Goal: Task Accomplishment & Management: Manage account settings

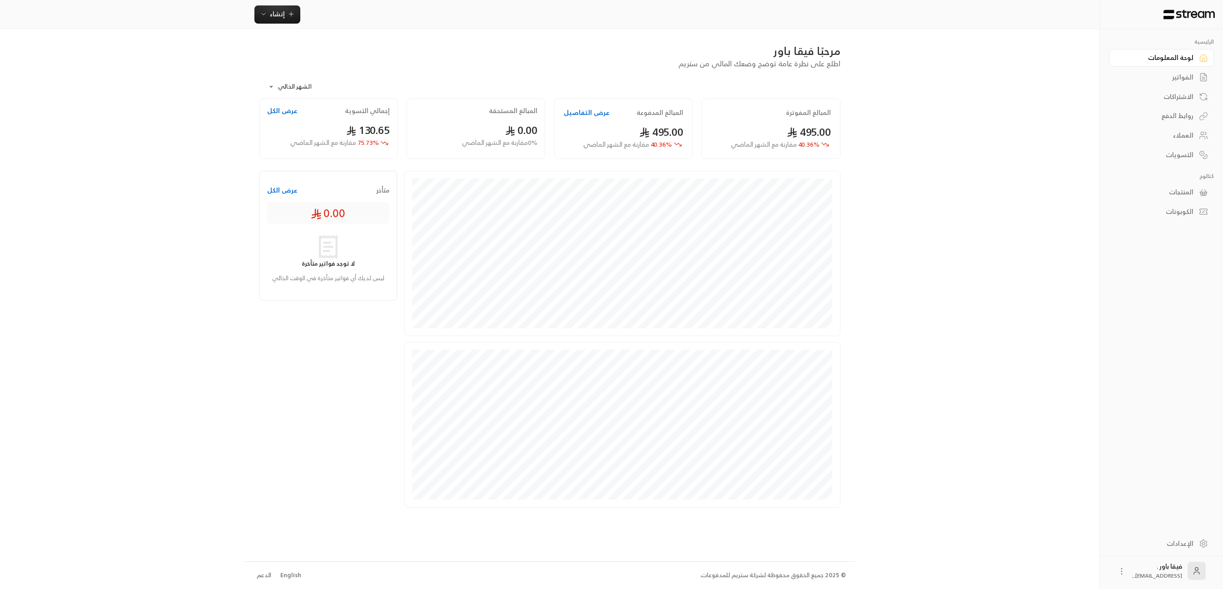
click at [1178, 140] on div "العملاء" at bounding box center [1157, 135] width 73 height 9
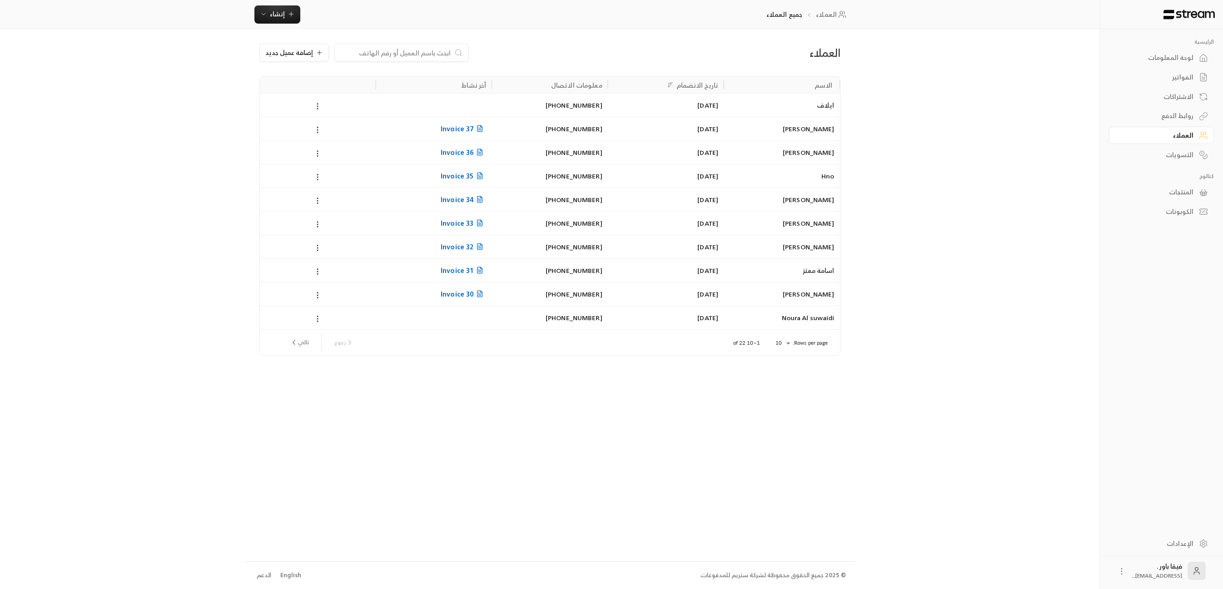
click at [450, 115] on div at bounding box center [434, 105] width 116 height 24
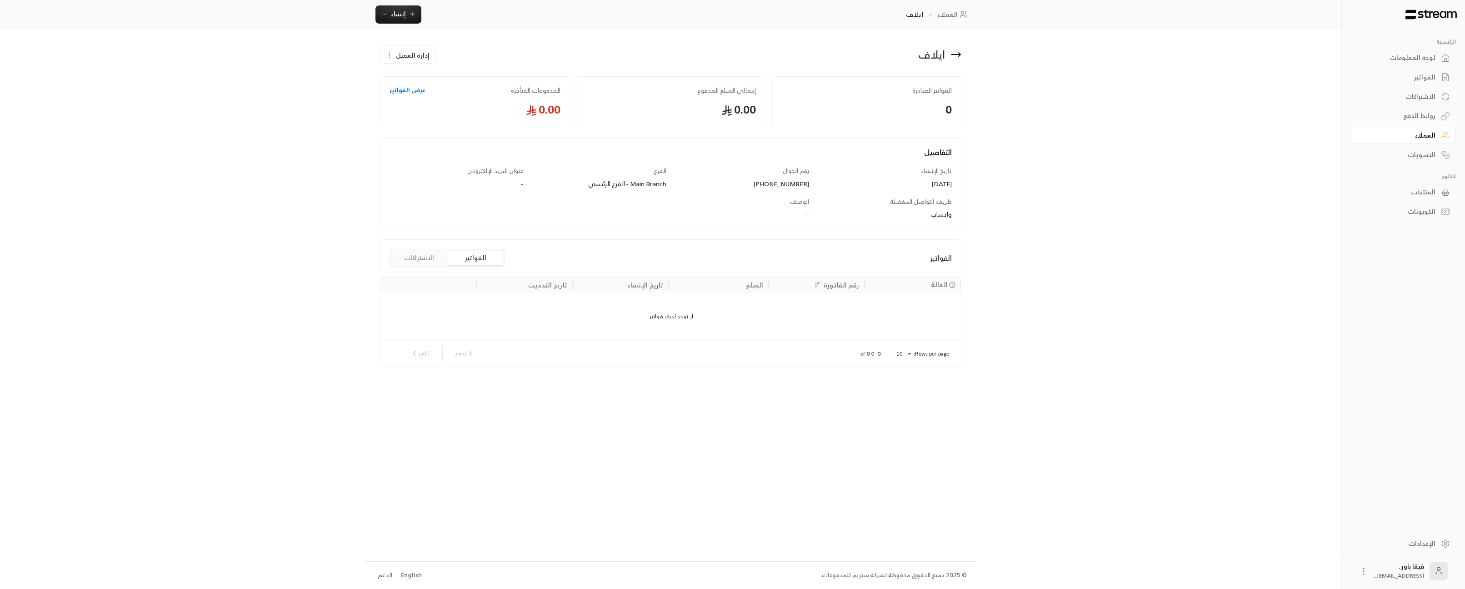
click at [951, 50] on icon at bounding box center [955, 54] width 11 height 11
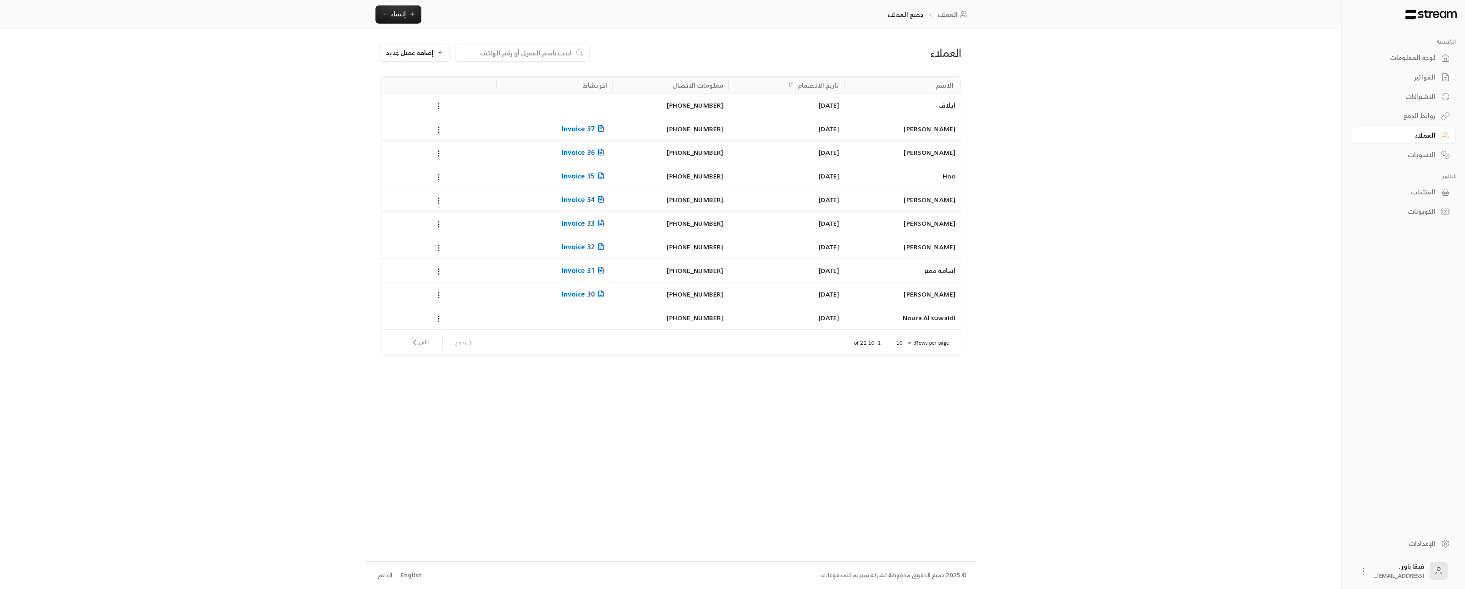
click at [1223, 117] on div "روابط الدفع" at bounding box center [1398, 115] width 73 height 9
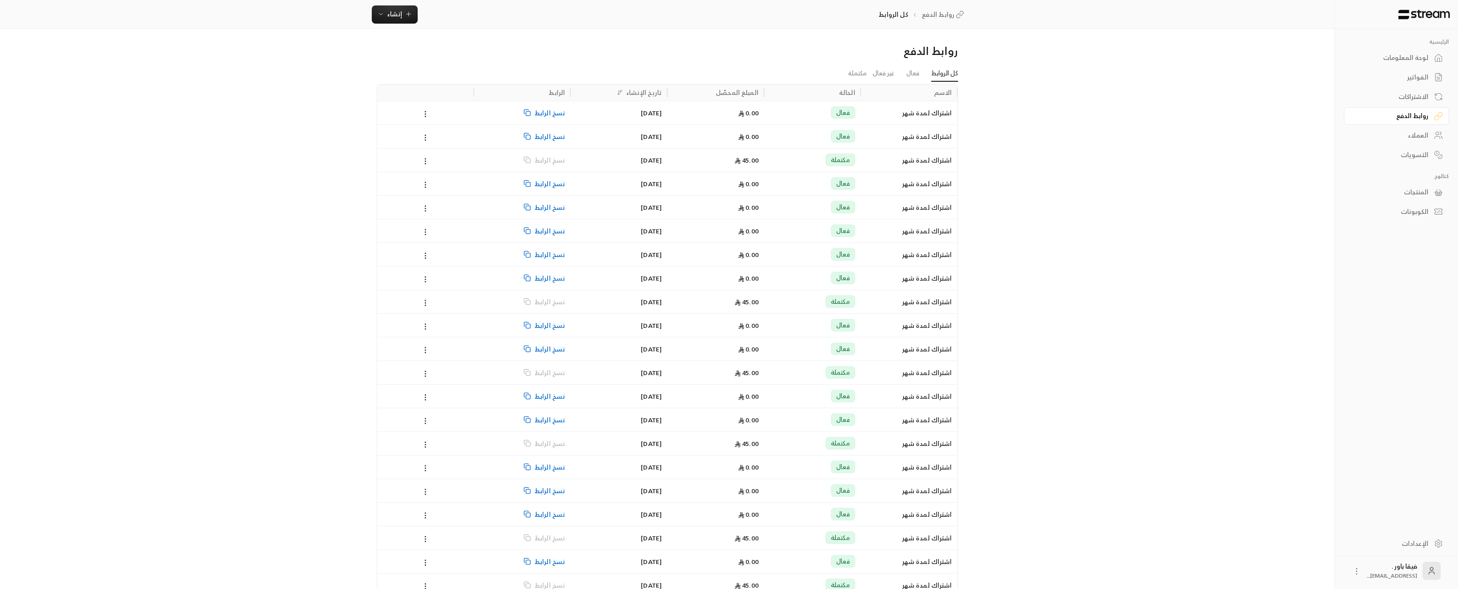
click at [1223, 138] on icon at bounding box center [1438, 135] width 9 height 9
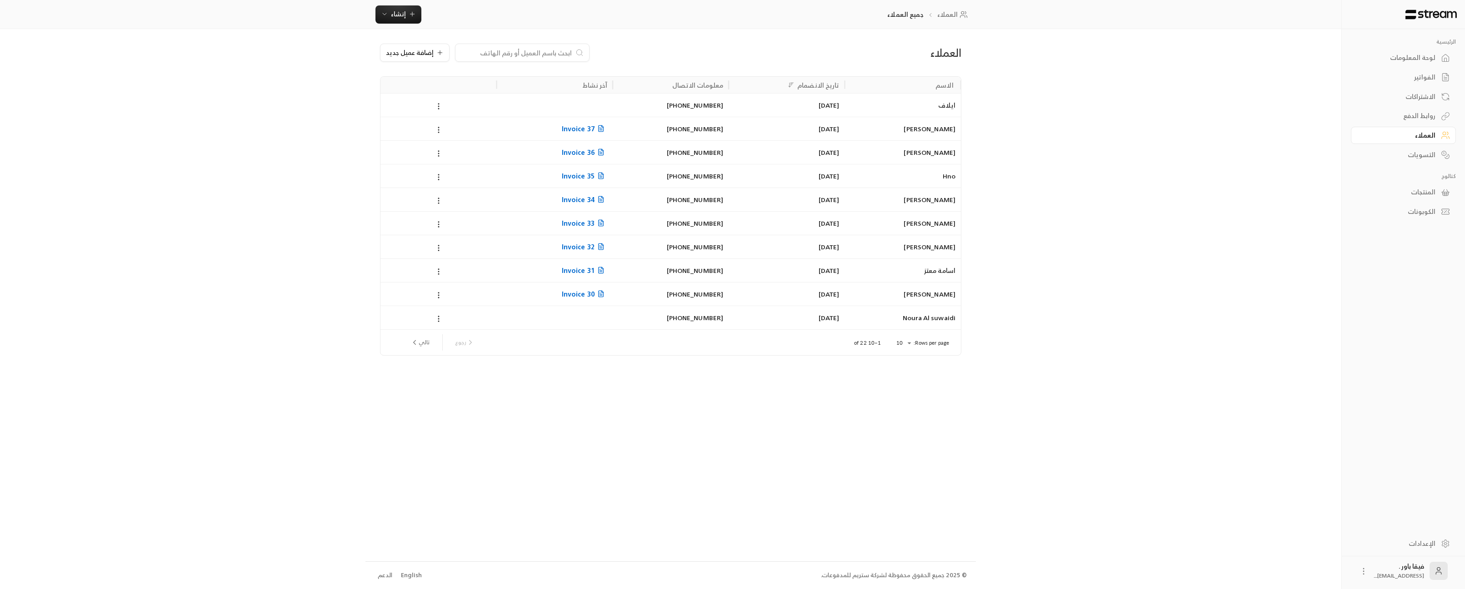
click at [1223, 94] on div "الاشتراكات" at bounding box center [1398, 96] width 73 height 9
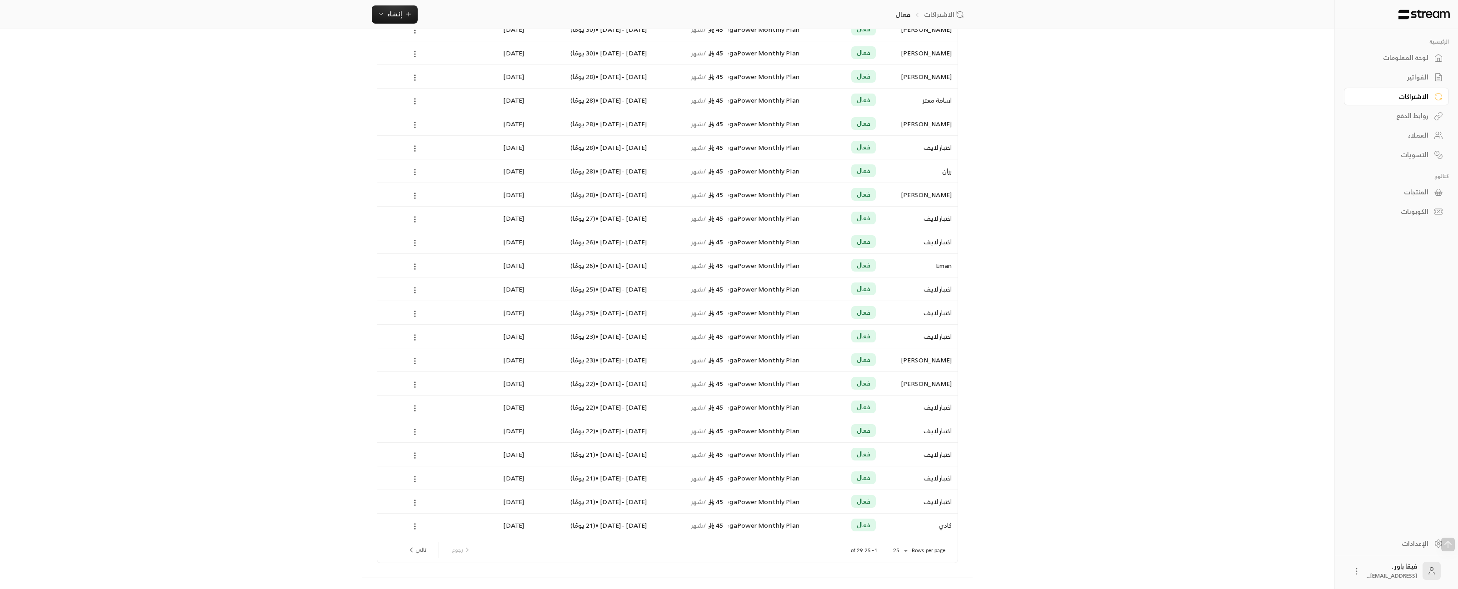
scroll to position [174, 0]
click at [427, 536] on button "تالي" at bounding box center [417, 533] width 26 height 15
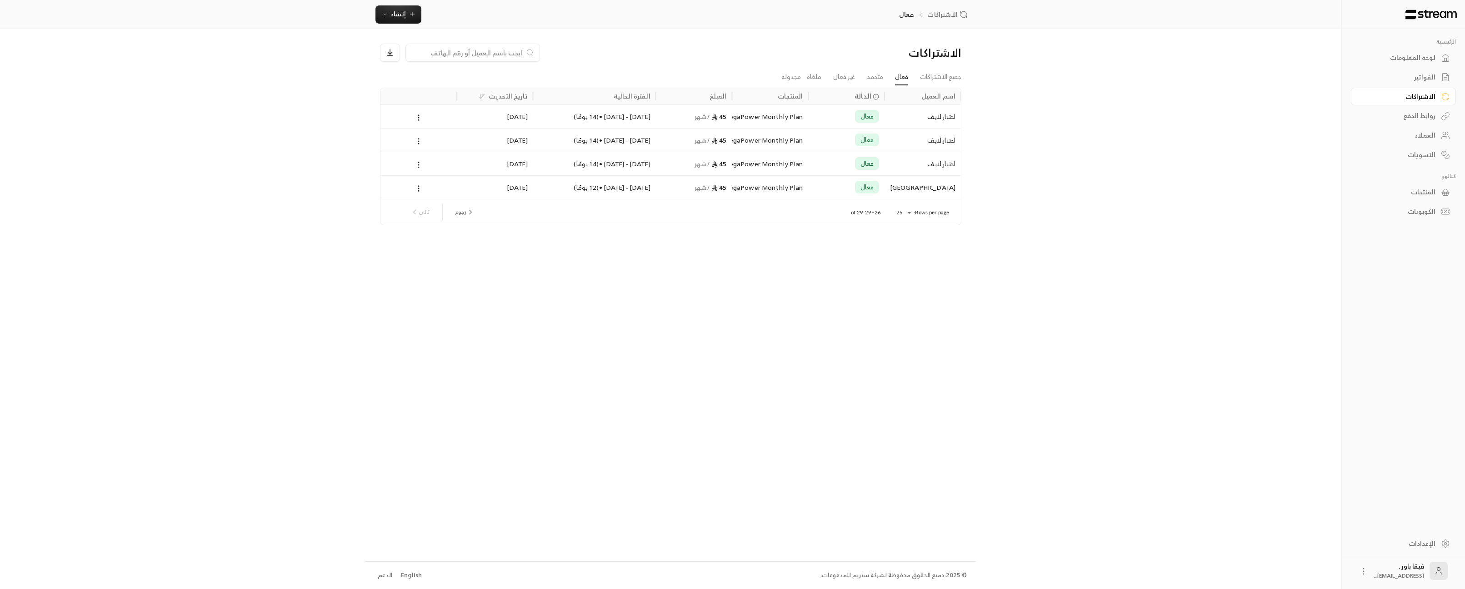
click at [419, 169] on button at bounding box center [419, 165] width 10 height 10
click at [429, 203] on li "إلغاء" at bounding box center [428, 205] width 23 height 16
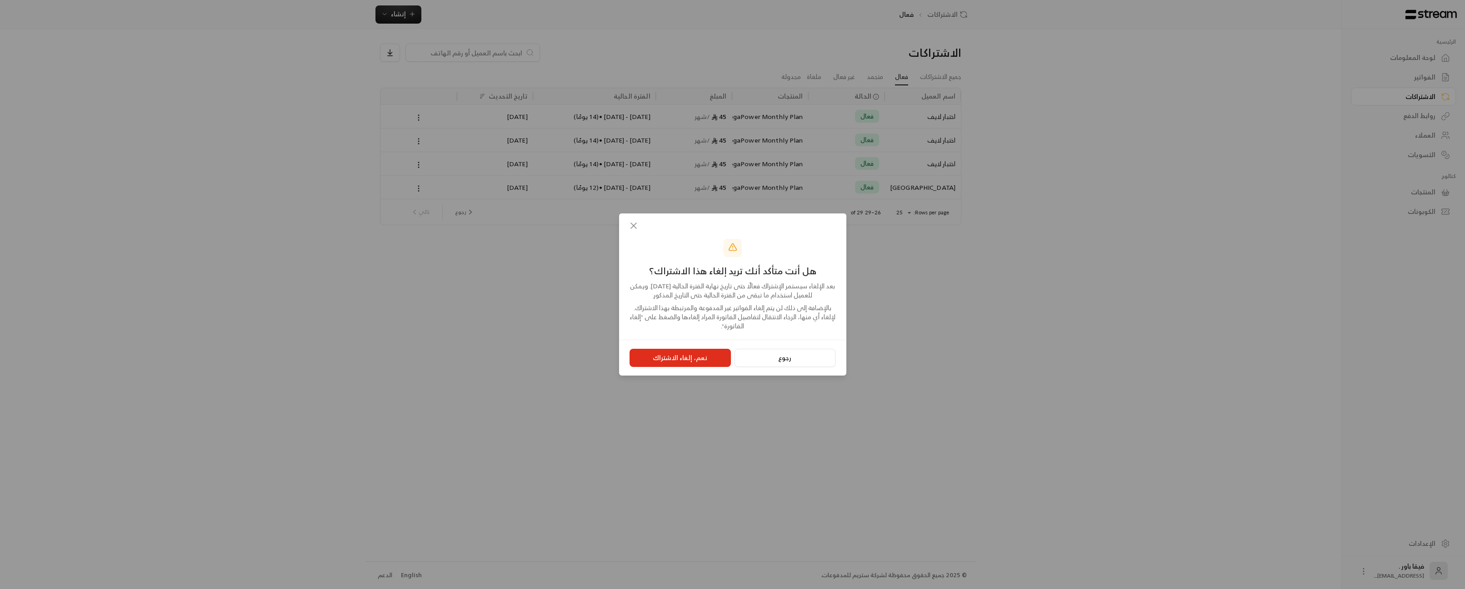
click at [680, 356] on button "نعم، إلغاء الاشتراك" at bounding box center [679, 358] width 101 height 18
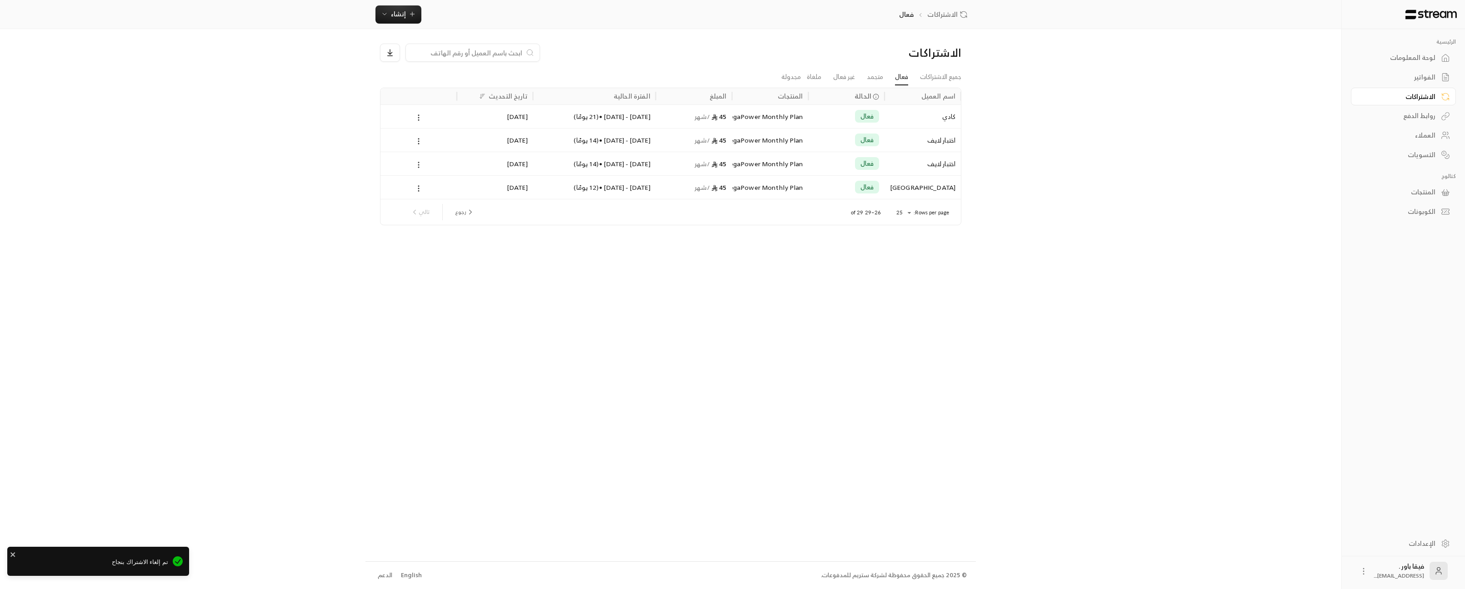
click at [417, 167] on icon at bounding box center [418, 165] width 8 height 8
click at [430, 207] on li "إلغاء" at bounding box center [428, 205] width 23 height 16
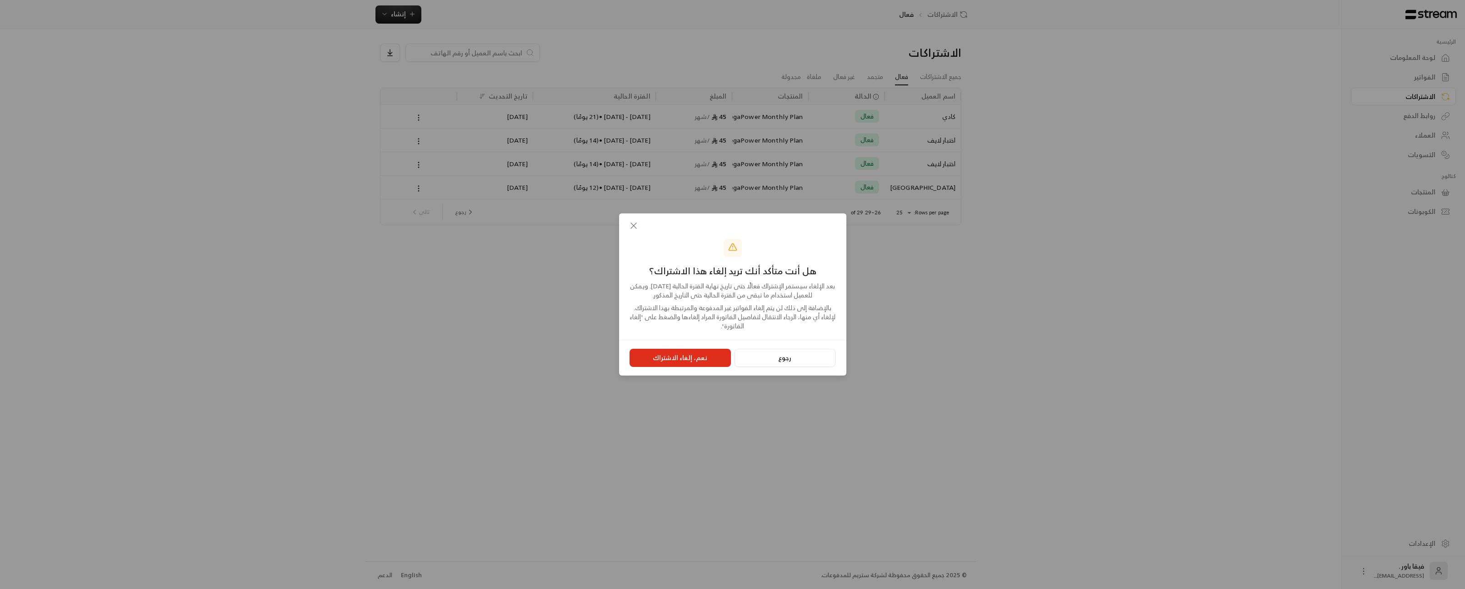
click at [669, 356] on button "نعم، إلغاء الاشتراك" at bounding box center [679, 358] width 101 height 18
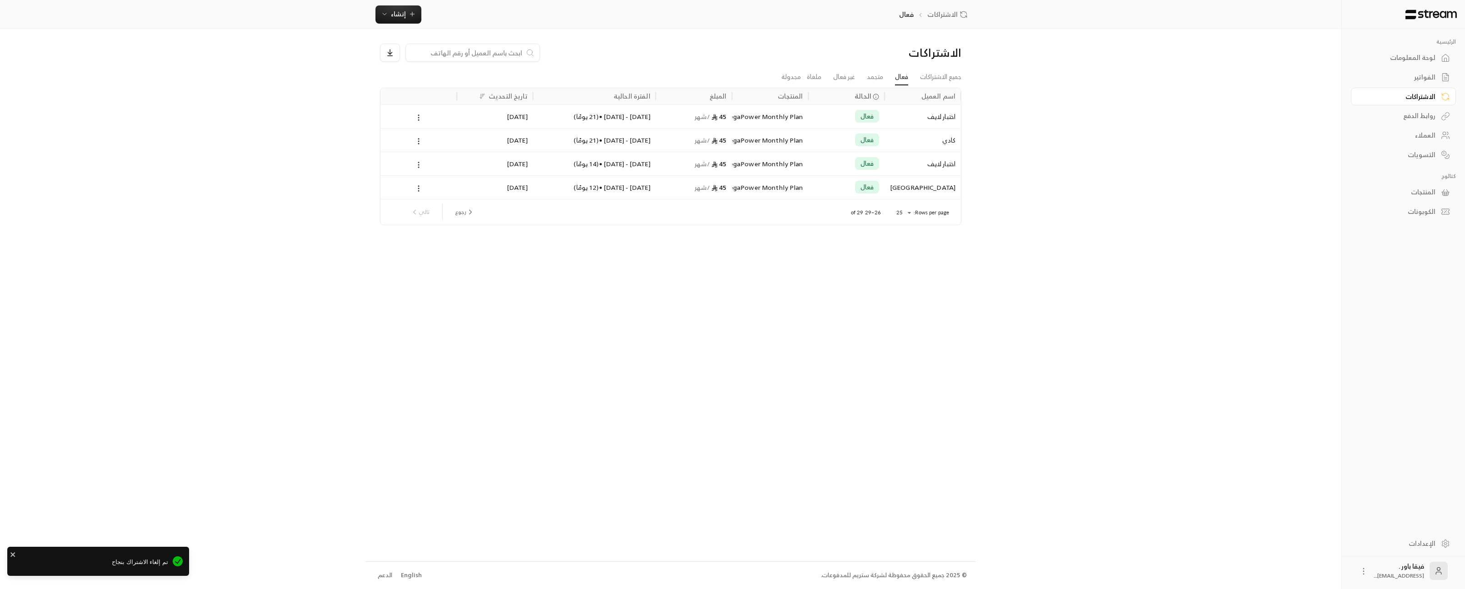
click at [418, 166] on icon at bounding box center [418, 165] width 8 height 8
click at [435, 210] on li "إلغاء" at bounding box center [428, 205] width 23 height 16
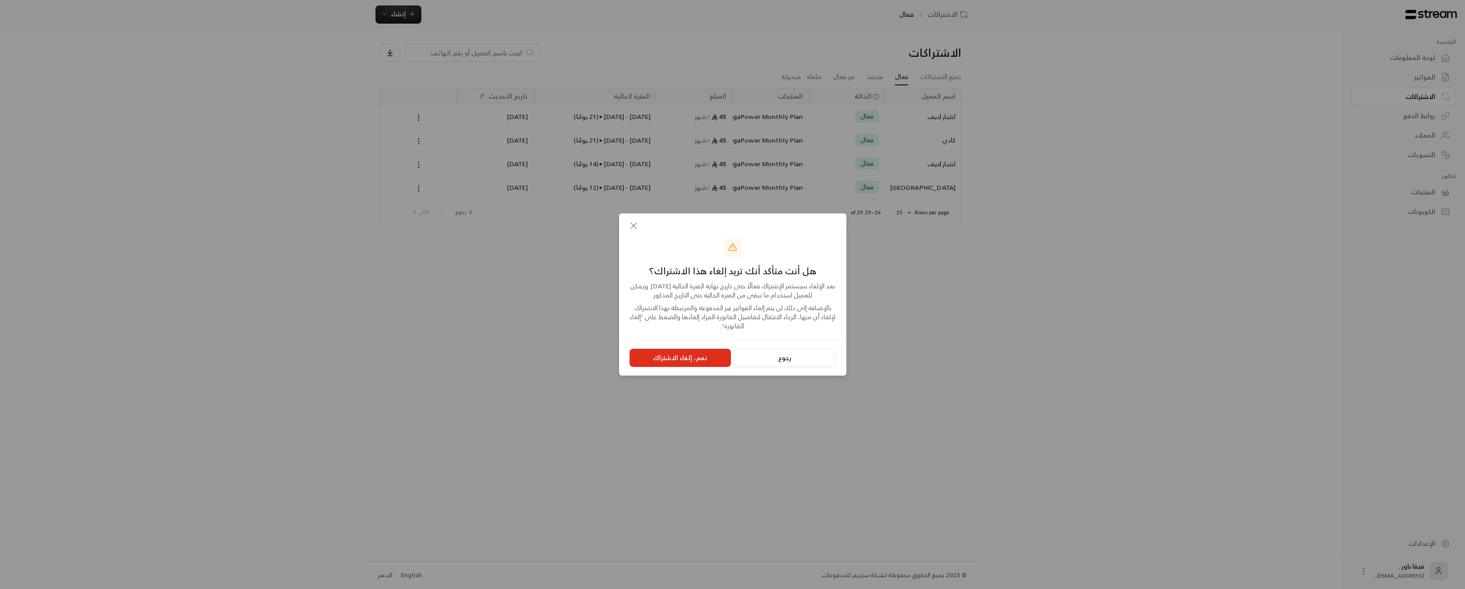
click at [652, 357] on button "نعم، إلغاء الاشتراك" at bounding box center [679, 358] width 101 height 18
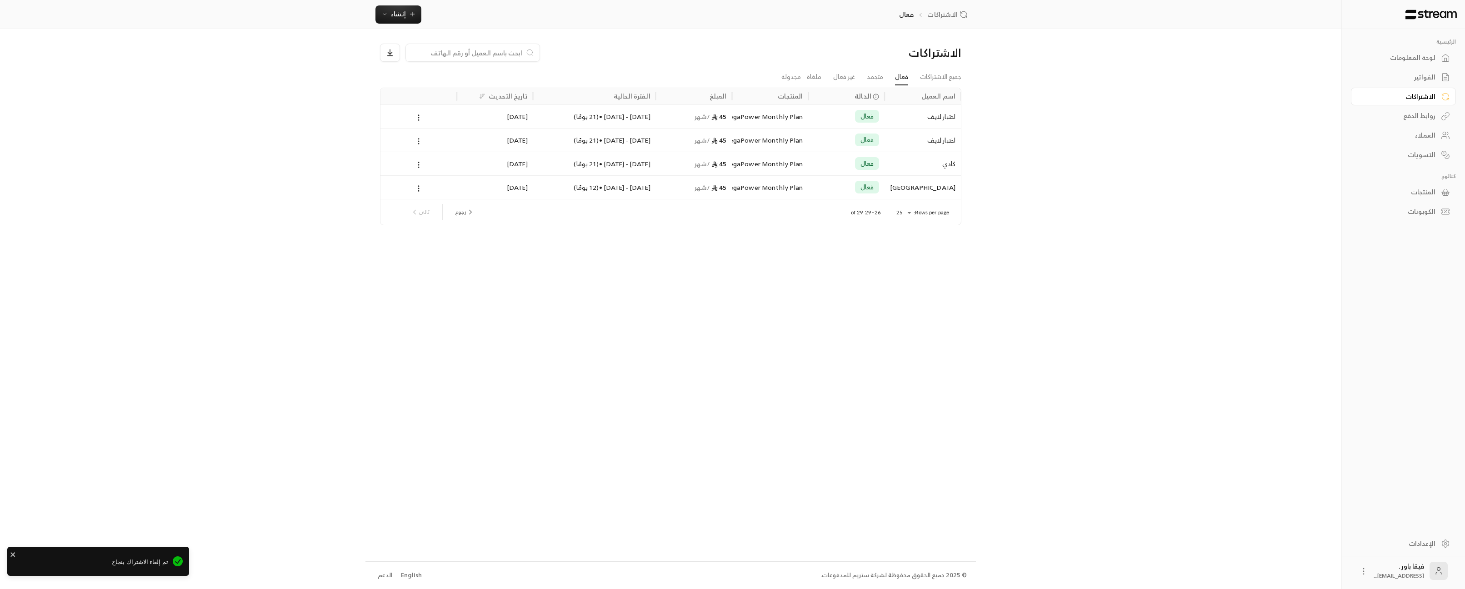
click at [419, 144] on icon at bounding box center [418, 141] width 8 height 8
click at [422, 184] on li "إلغاء" at bounding box center [428, 181] width 23 height 16
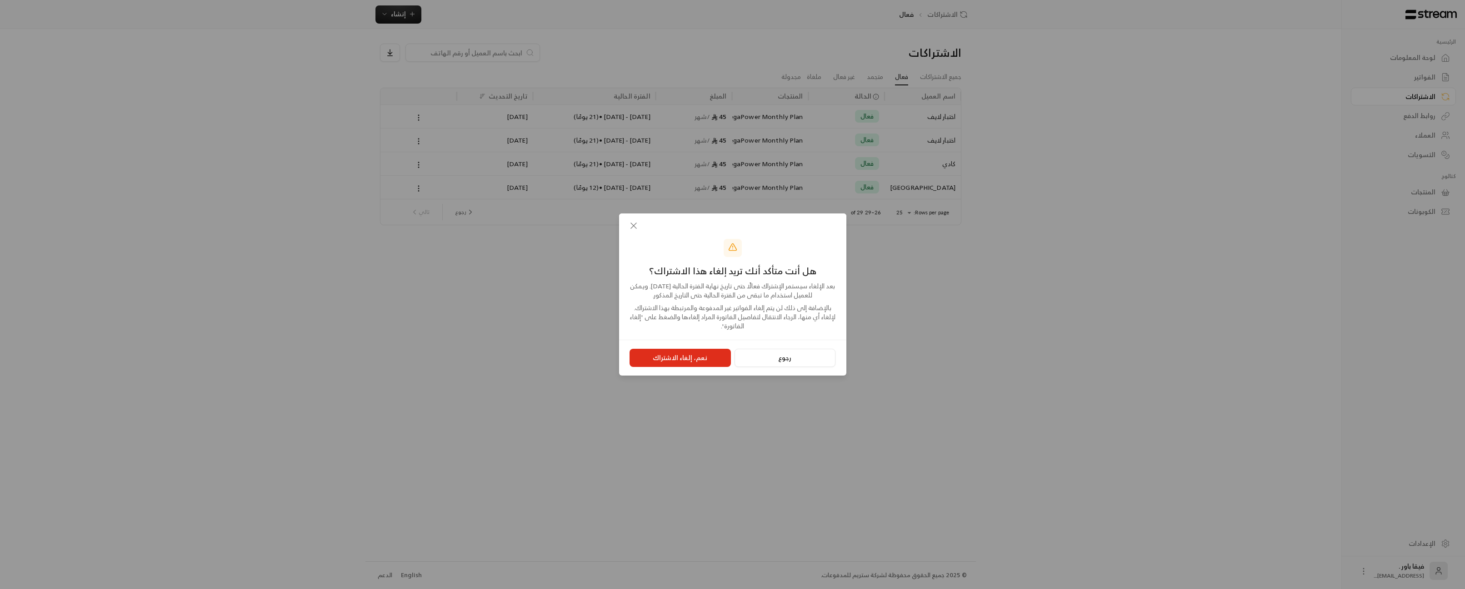
click at [681, 354] on button "نعم، إلغاء الاشتراك" at bounding box center [679, 358] width 101 height 18
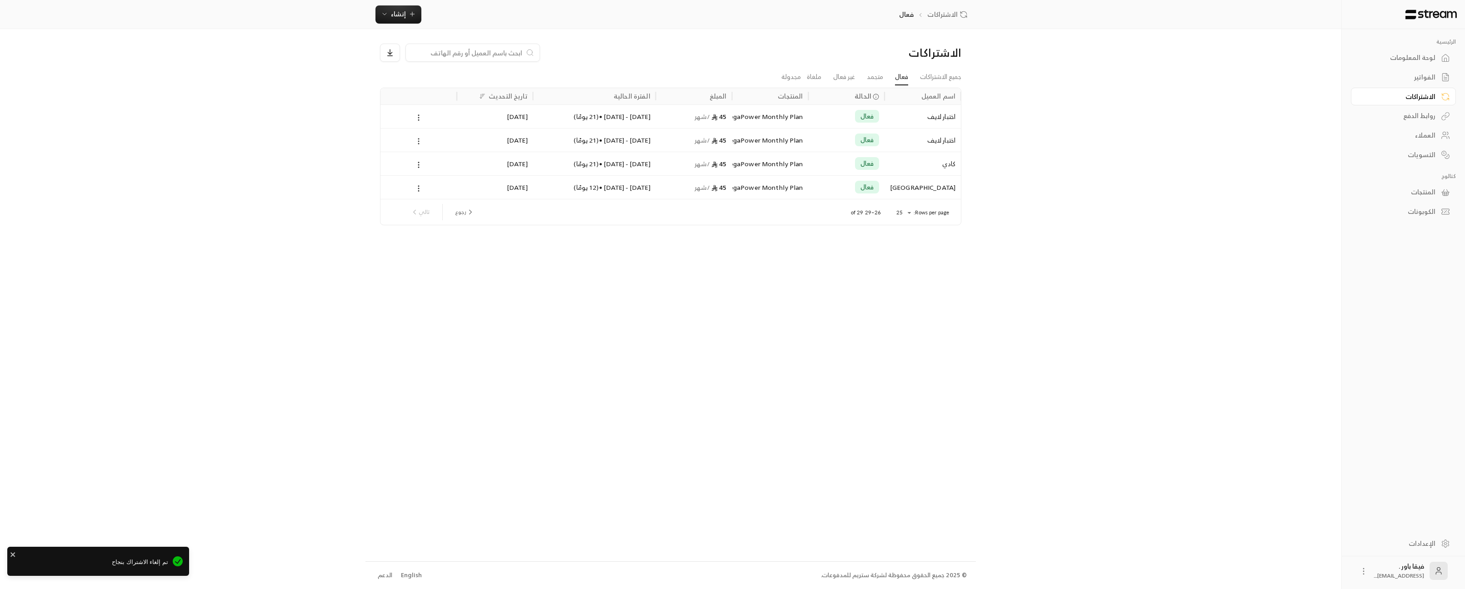
click at [418, 140] on icon at bounding box center [418, 141] width 8 height 8
click at [433, 184] on li "إلغاء" at bounding box center [428, 181] width 23 height 16
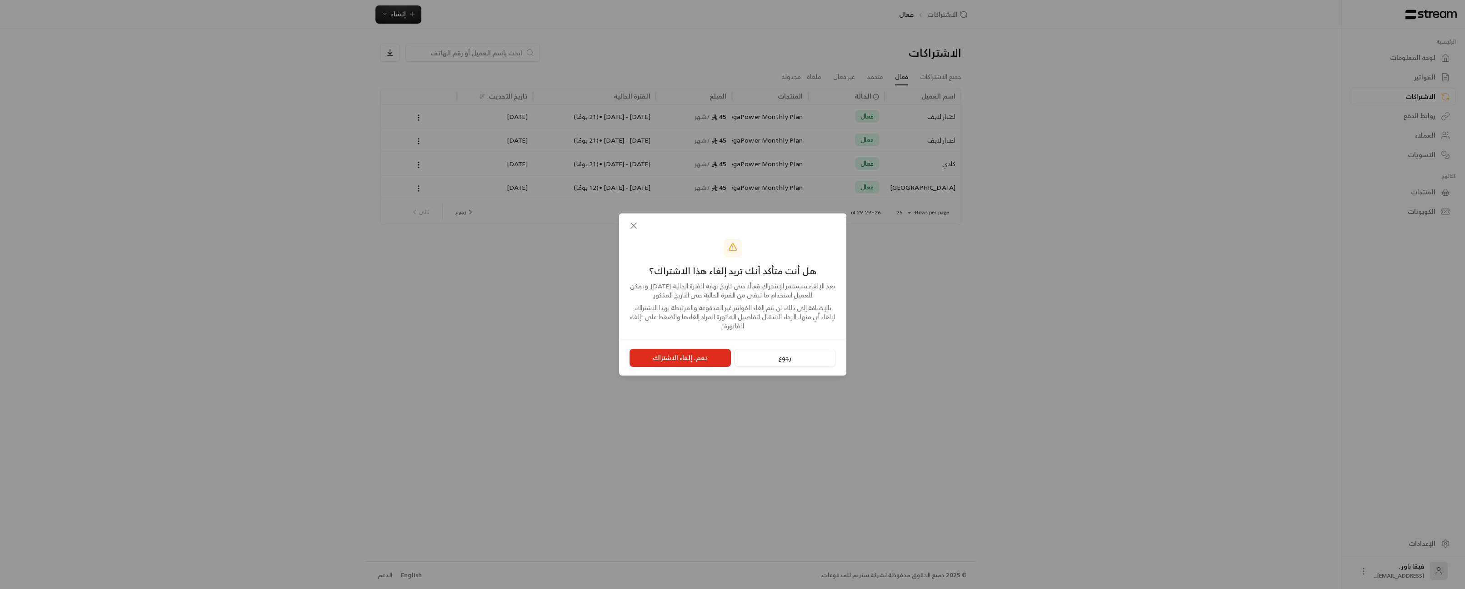
click at [682, 359] on button "نعم، إلغاء الاشتراك" at bounding box center [679, 358] width 101 height 18
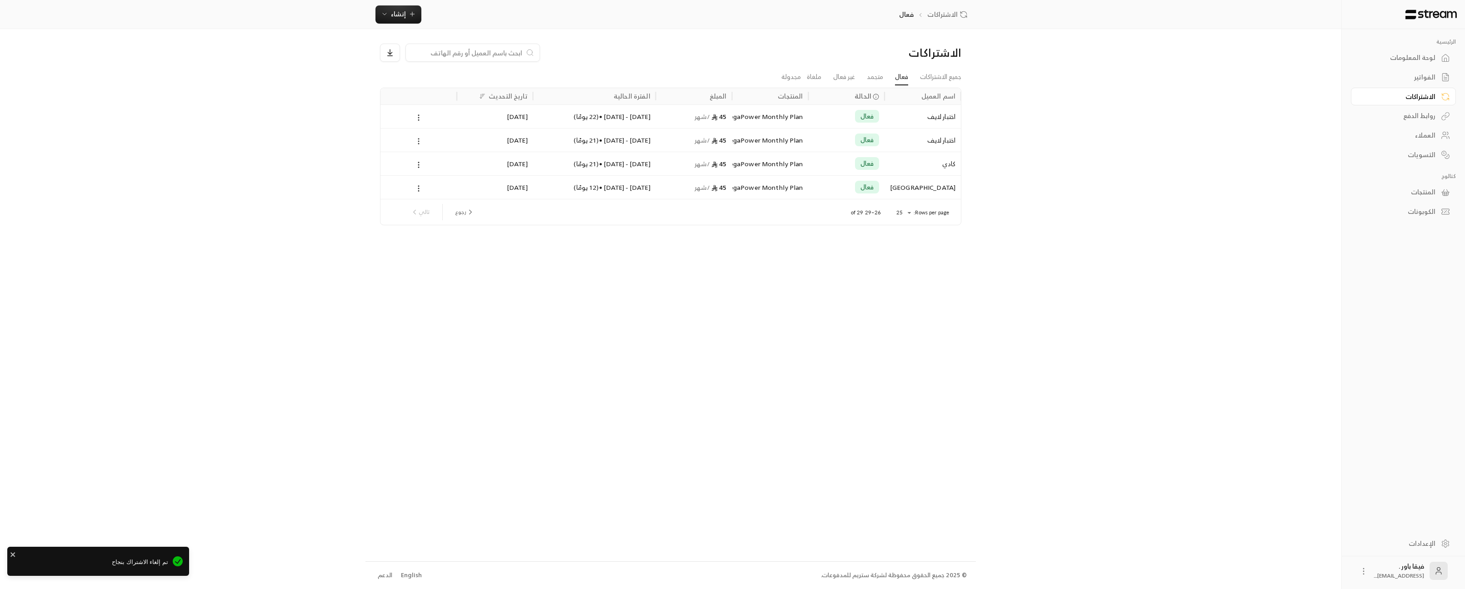
click at [417, 141] on icon at bounding box center [418, 141] width 8 height 8
click at [431, 186] on li "إلغاء" at bounding box center [428, 181] width 23 height 16
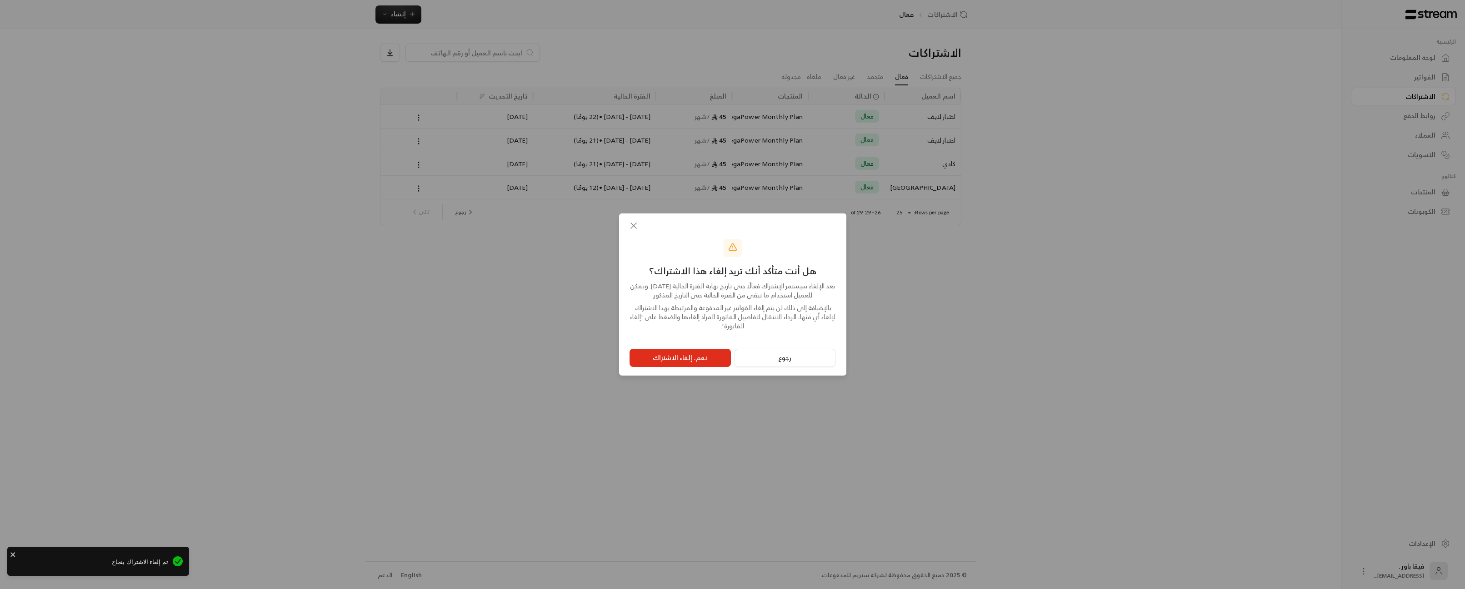
click at [681, 355] on button "نعم، إلغاء الاشتراك" at bounding box center [679, 358] width 101 height 18
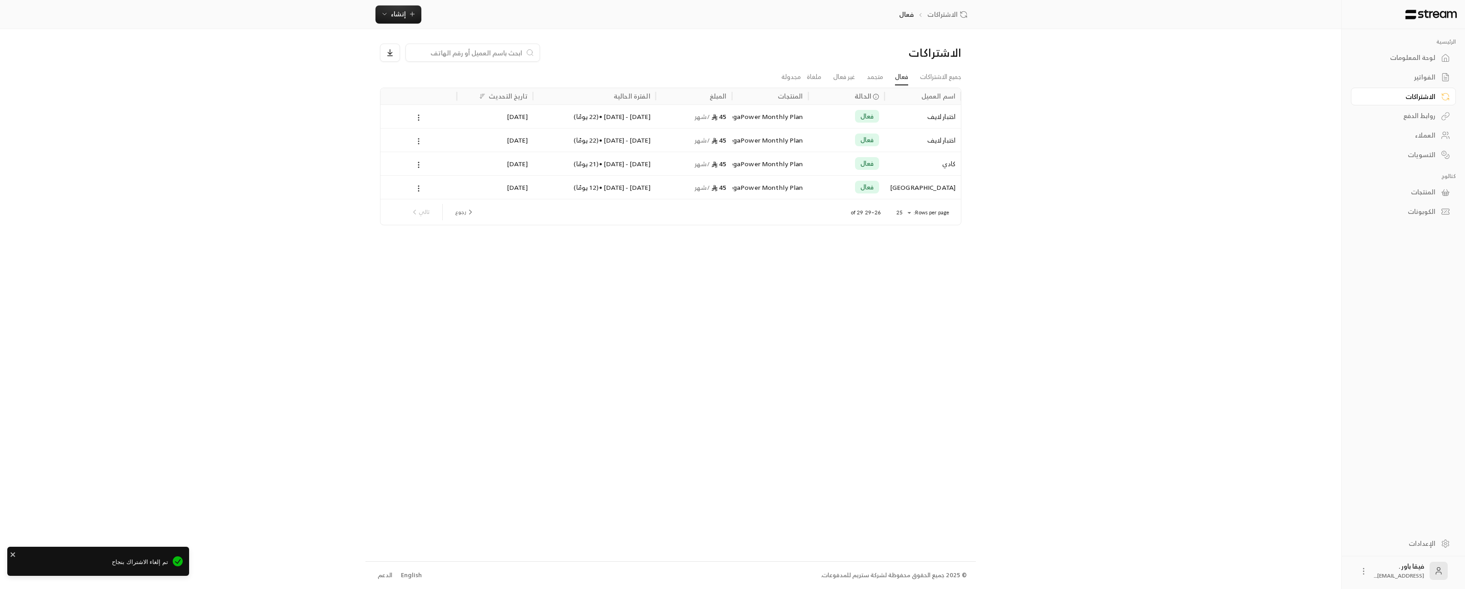
click at [419, 139] on circle at bounding box center [418, 139] width 1 height 1
click at [434, 185] on li "إلغاء" at bounding box center [428, 181] width 23 height 16
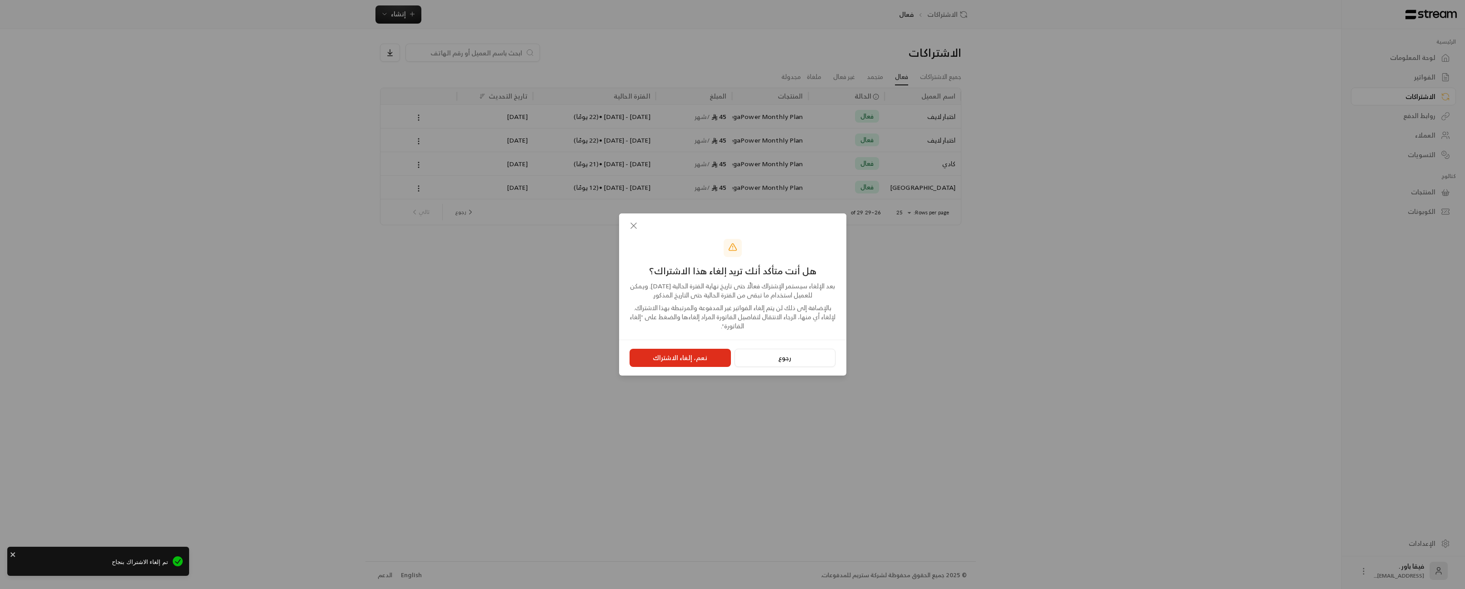
click at [653, 351] on button "نعم، إلغاء الاشتراك" at bounding box center [679, 358] width 101 height 18
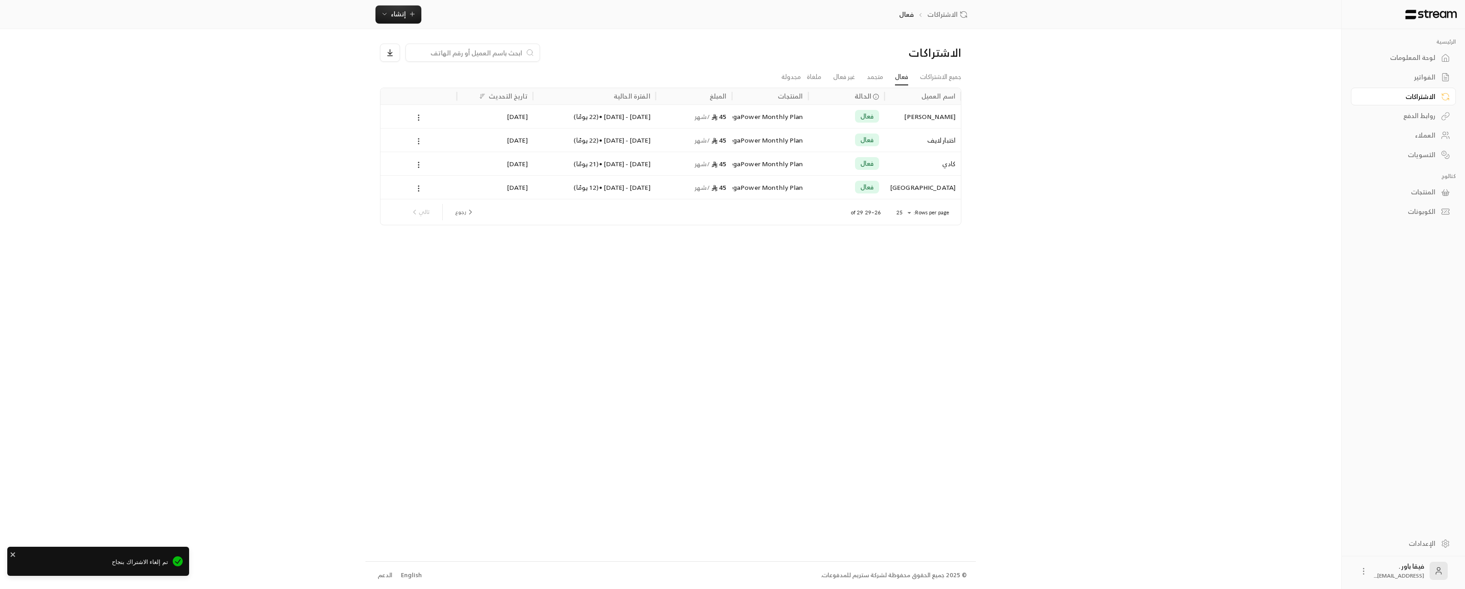
click at [416, 143] on icon at bounding box center [418, 141] width 8 height 8
click at [434, 187] on li "إلغاء" at bounding box center [428, 181] width 23 height 16
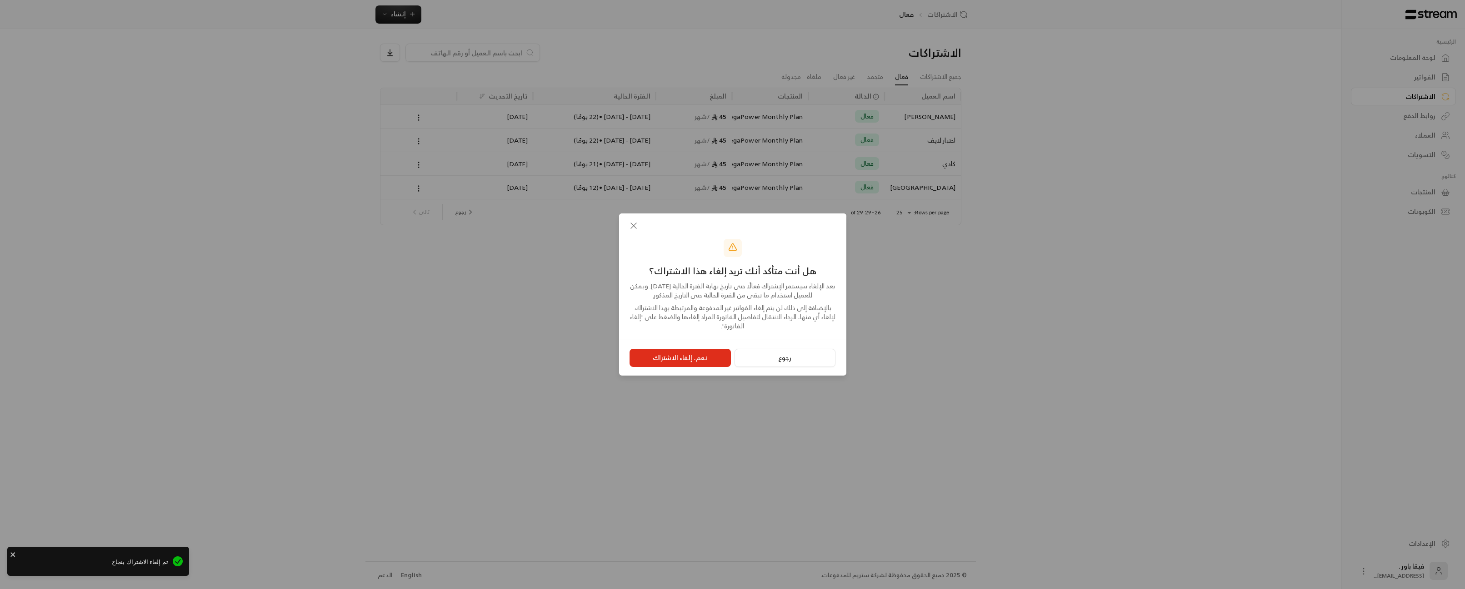
click at [666, 354] on button "نعم، إلغاء الاشتراك" at bounding box center [679, 358] width 101 height 18
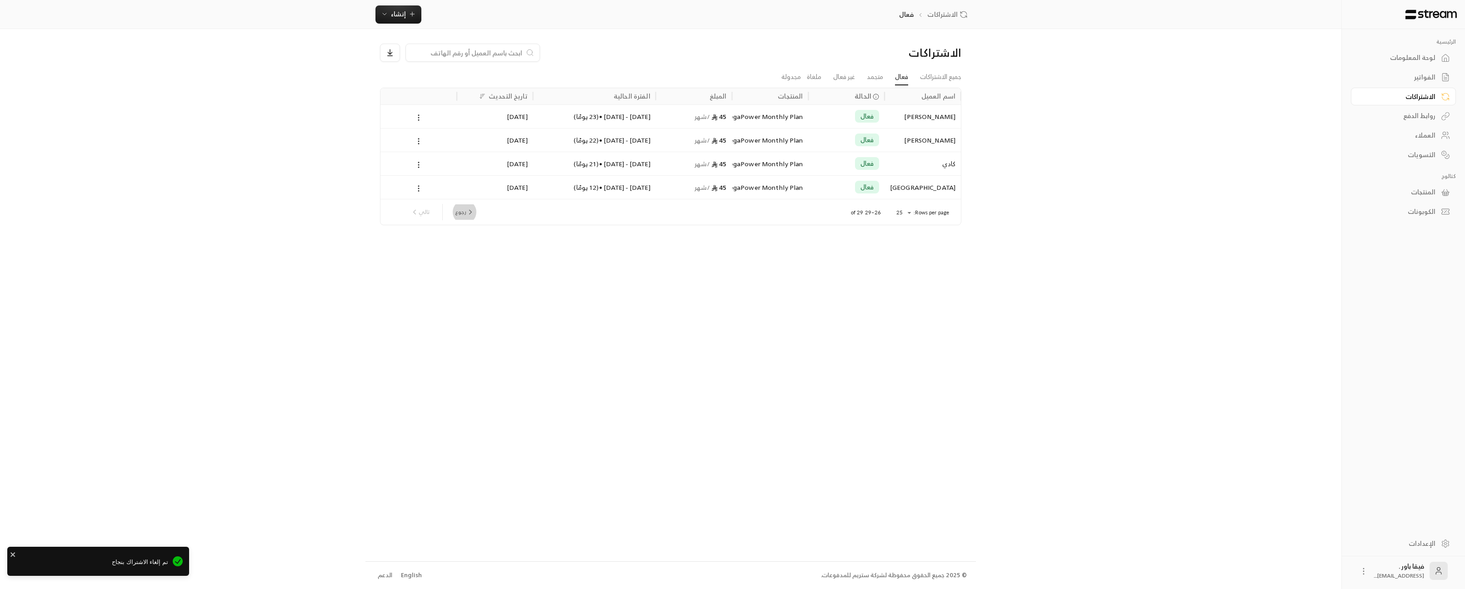
click at [464, 211] on button "رجوع" at bounding box center [464, 211] width 27 height 15
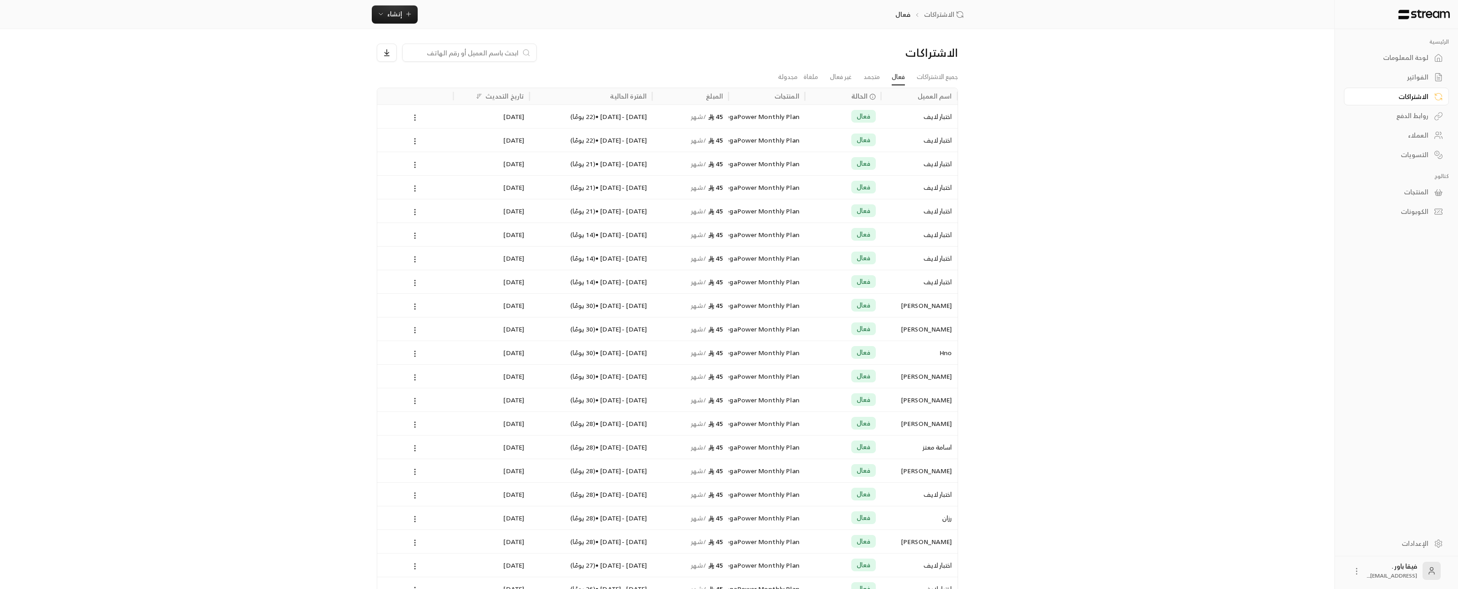
click at [1223, 57] on div "لوحة المعلومات" at bounding box center [1391, 57] width 73 height 9
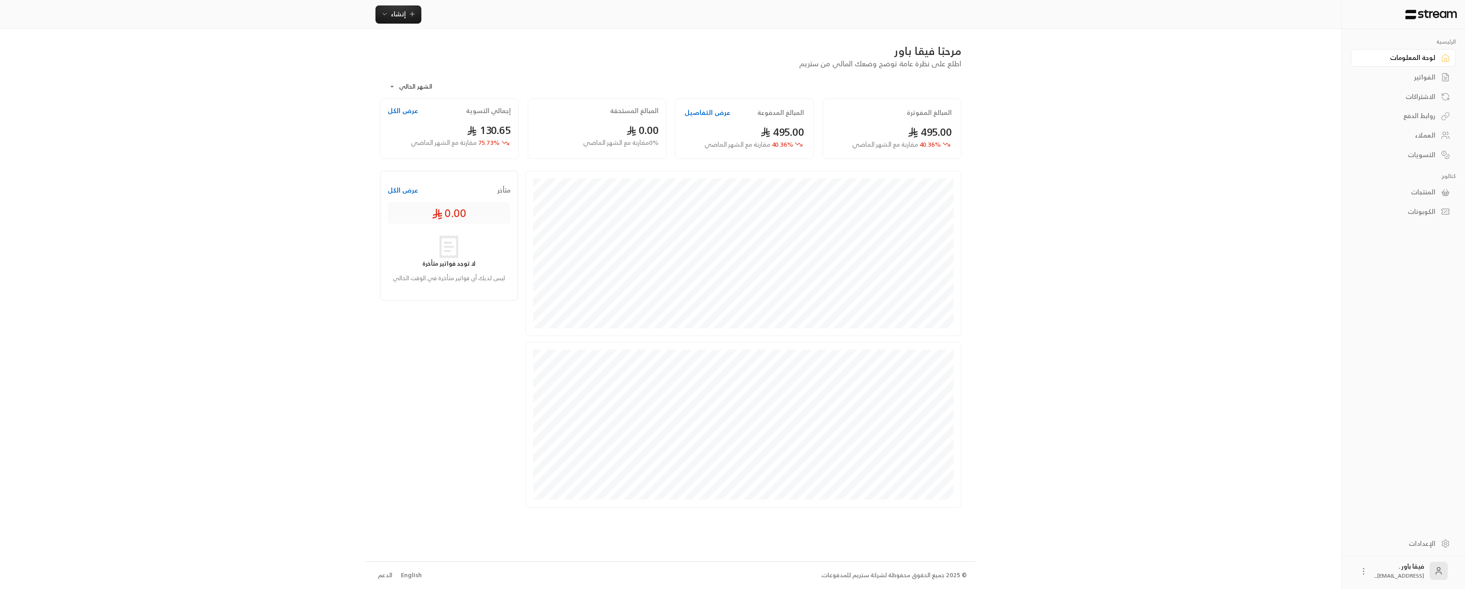
click at [1223, 101] on link "الاشتراكات" at bounding box center [1403, 97] width 105 height 18
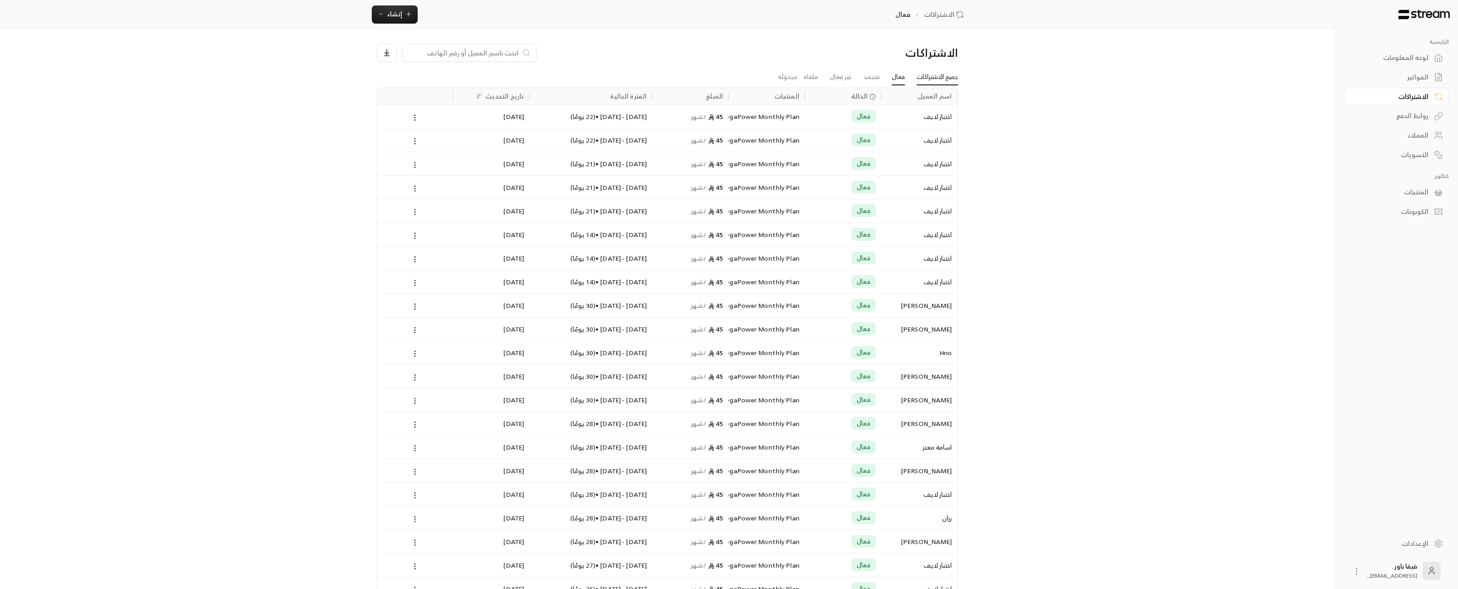
click at [928, 79] on link "جميع الاشتراكات" at bounding box center [937, 77] width 41 height 16
click at [897, 80] on link "فعال" at bounding box center [898, 77] width 13 height 16
click at [607, 93] on icon "Sort" at bounding box center [603, 96] width 6 height 6
click at [606, 96] on icon "Sort" at bounding box center [604, 96] width 3 height 0
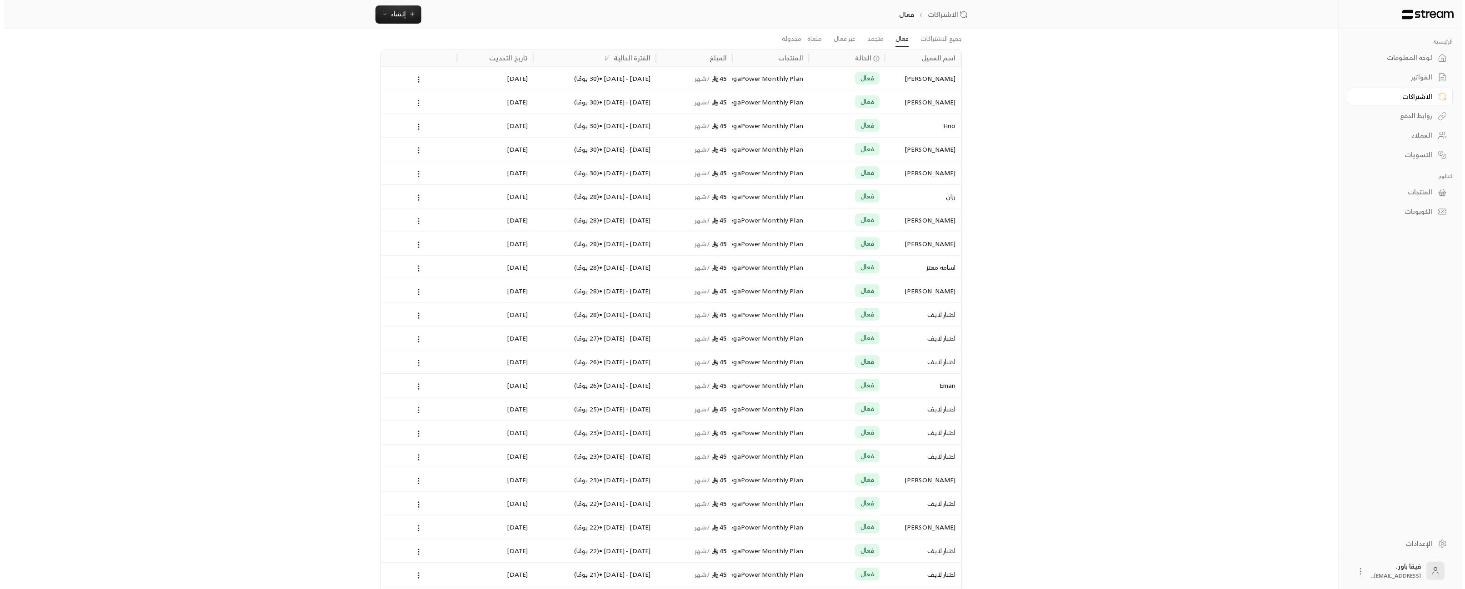
scroll to position [45, 0]
click at [412, 309] on icon at bounding box center [415, 308] width 8 height 8
click at [423, 347] on li "إلغاء" at bounding box center [425, 348] width 23 height 16
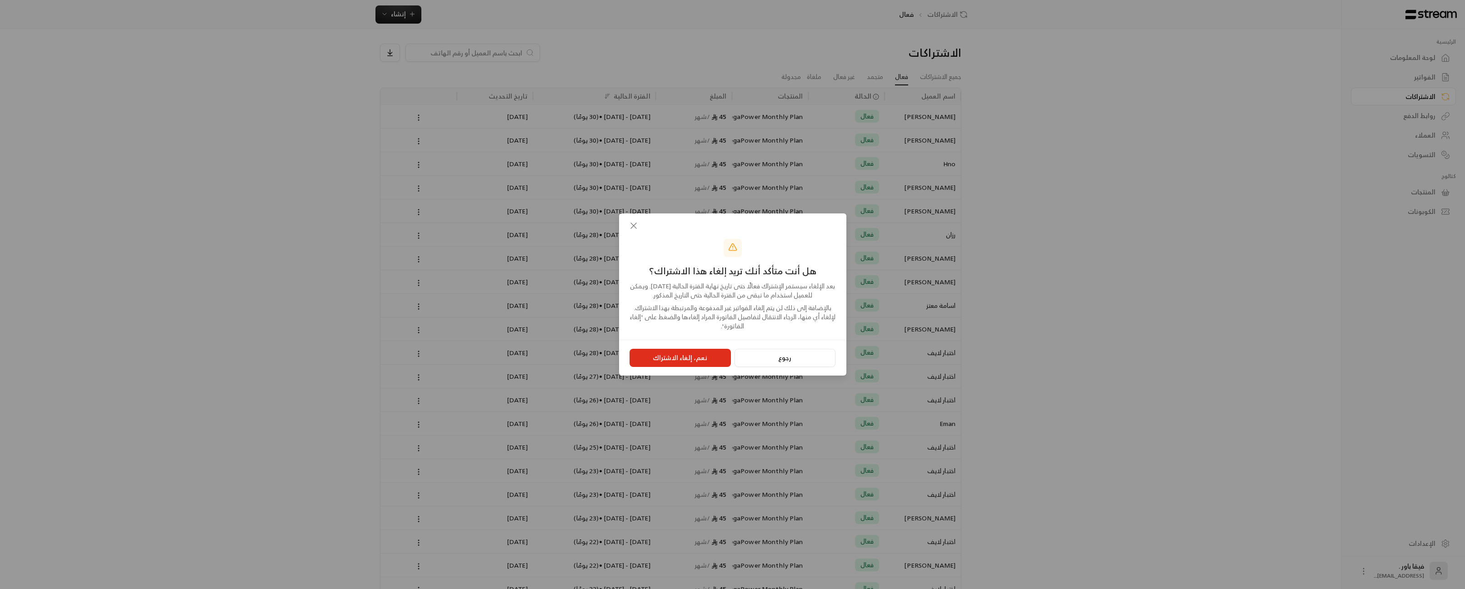
click at [631, 224] on icon "button" at bounding box center [633, 225] width 5 height 5
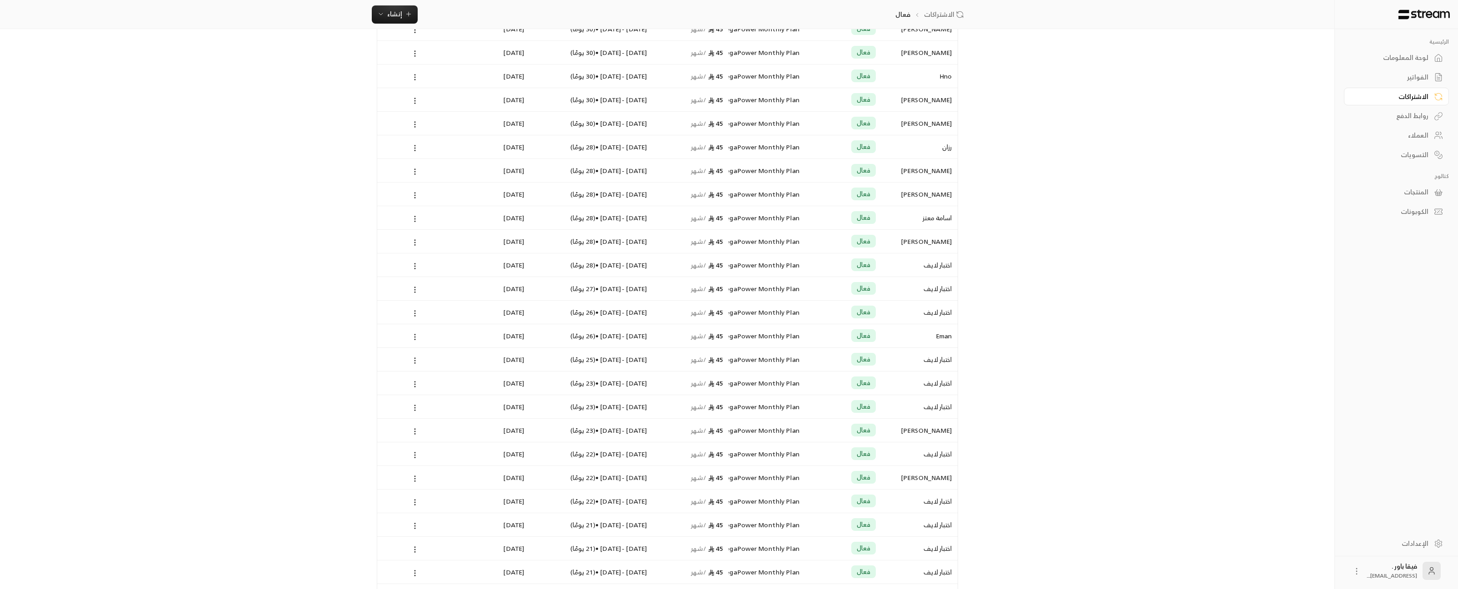
scroll to position [174, 0]
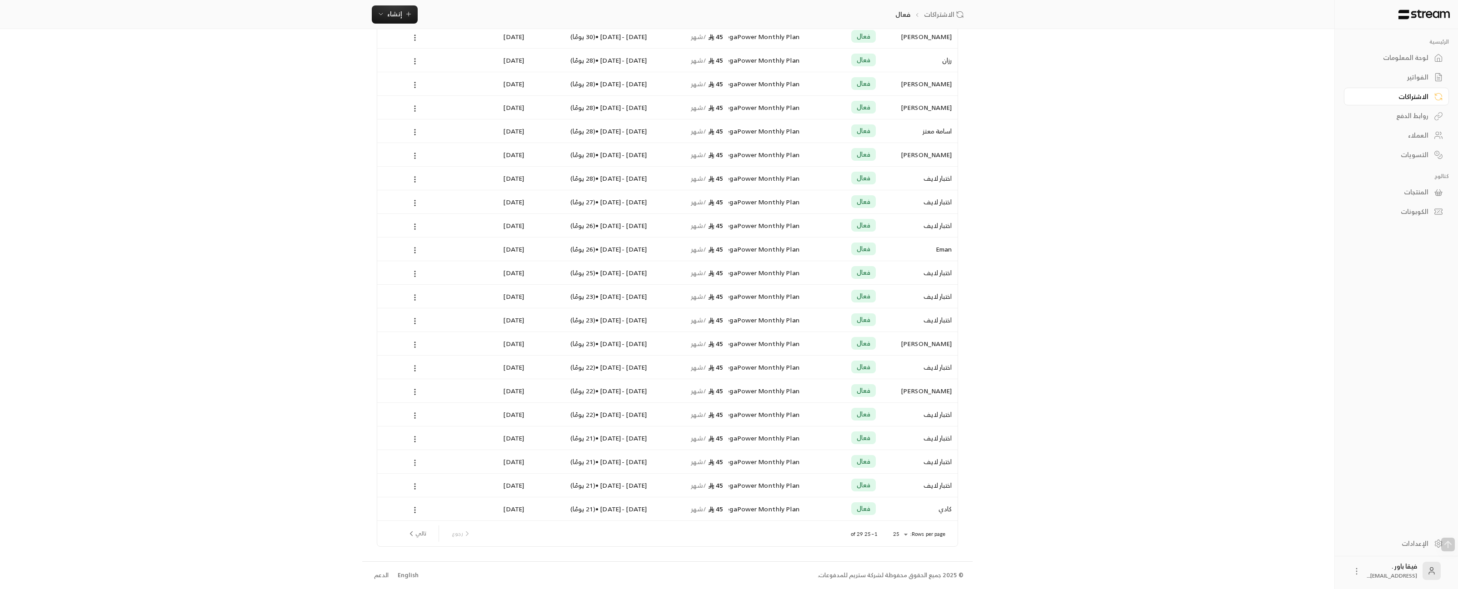
click at [415, 467] on icon at bounding box center [415, 463] width 8 height 8
click at [414, 460] on div at bounding box center [732, 294] width 1465 height 589
click at [415, 442] on circle at bounding box center [415, 441] width 1 height 1
click at [415, 442] on div at bounding box center [732, 294] width 1465 height 589
click at [412, 460] on icon at bounding box center [415, 463] width 8 height 8
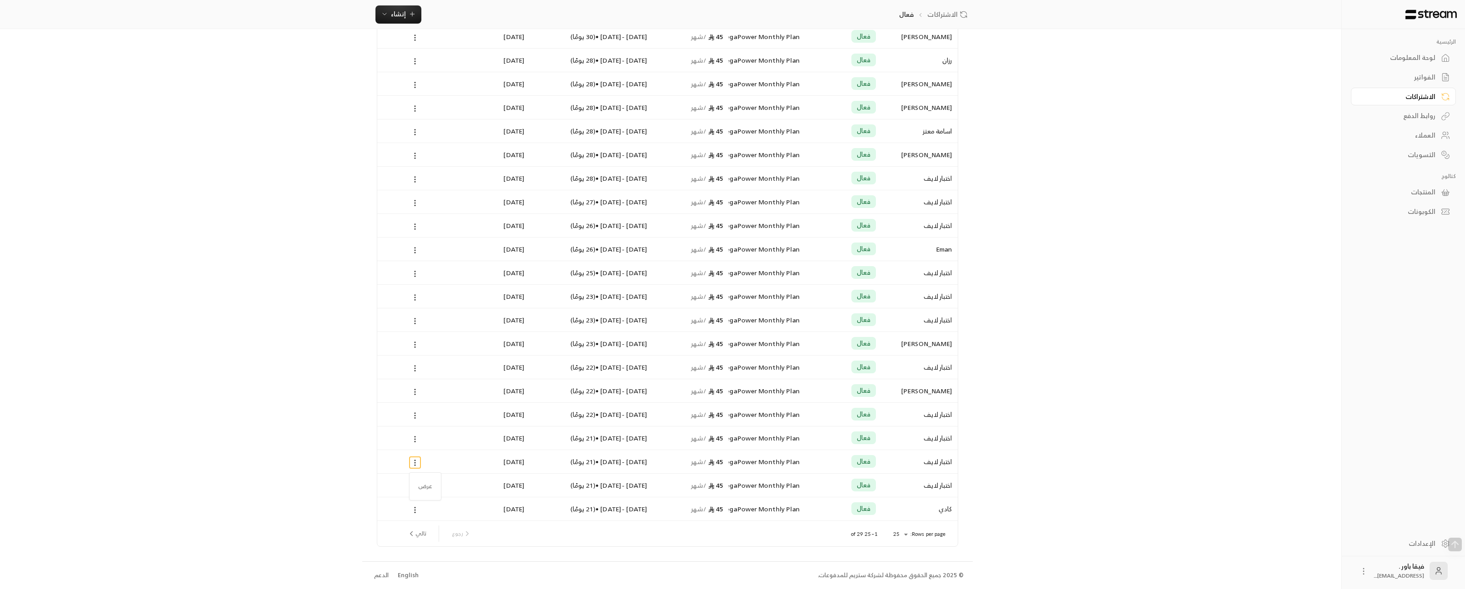
click at [449, 472] on div at bounding box center [732, 294] width 1465 height 589
click at [413, 490] on icon at bounding box center [415, 487] width 8 height 8
click at [458, 481] on div at bounding box center [732, 294] width 1465 height 589
click at [418, 511] on icon at bounding box center [415, 510] width 8 height 8
click at [1016, 479] on div at bounding box center [732, 294] width 1465 height 589
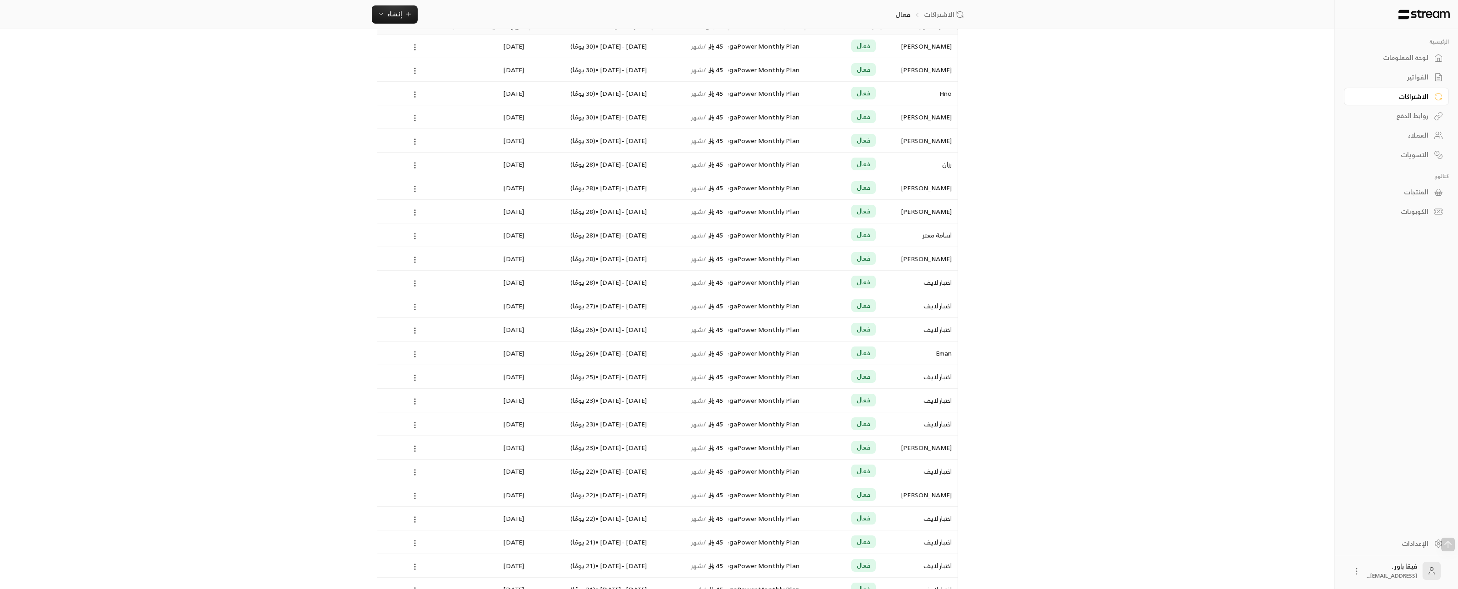
scroll to position [0, 0]
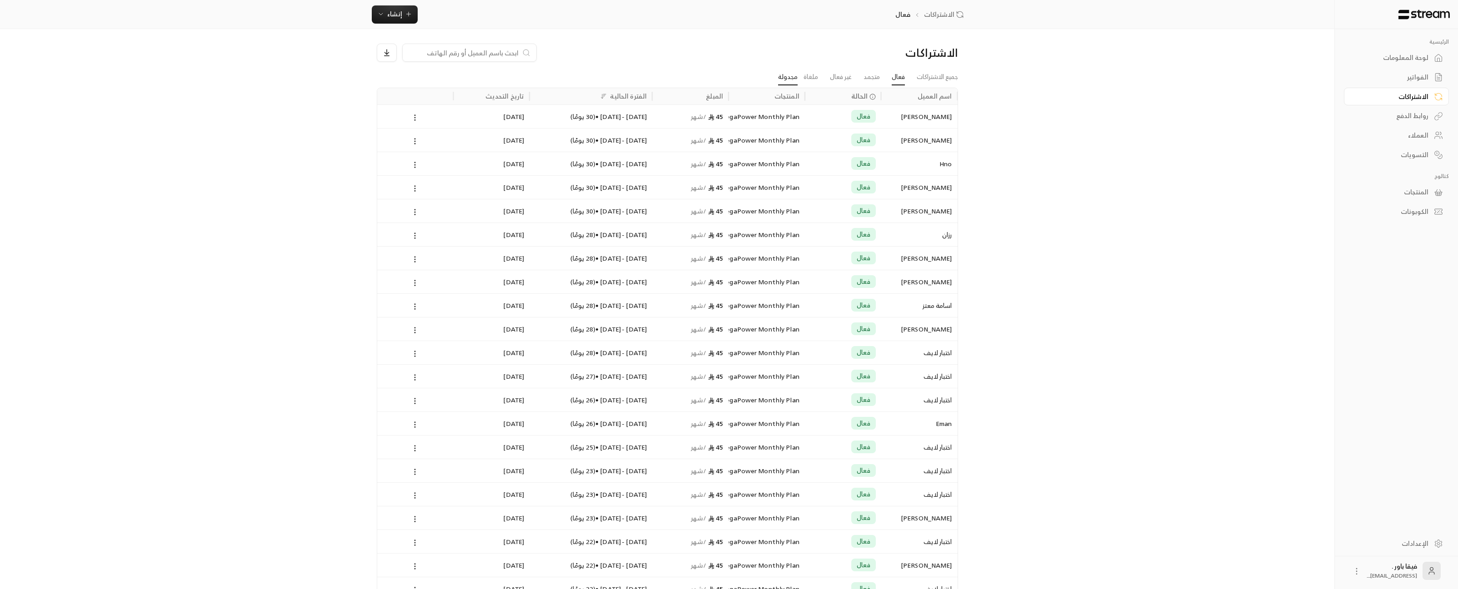
click at [786, 80] on link "مجدولة" at bounding box center [788, 77] width 20 height 16
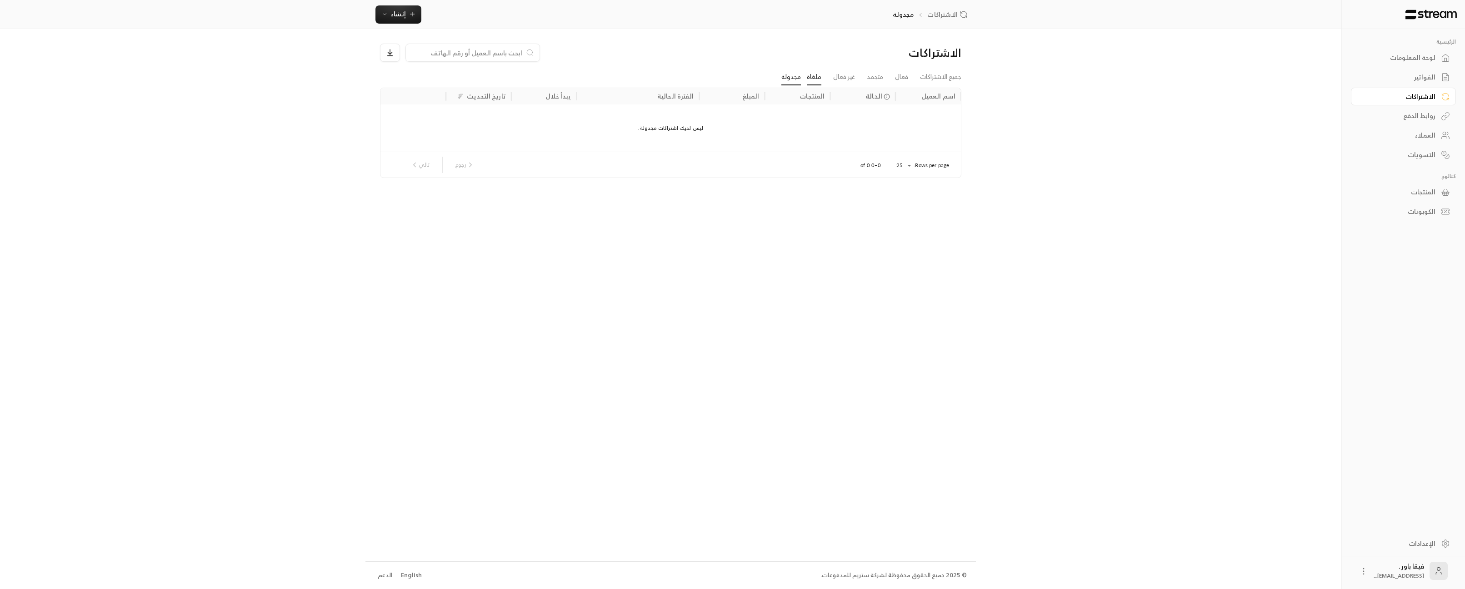
click at [817, 83] on link "ملغاة" at bounding box center [814, 77] width 15 height 16
click at [842, 79] on link "غير فعال" at bounding box center [844, 77] width 22 height 16
click at [870, 78] on link "متجمد" at bounding box center [875, 77] width 16 height 16
click at [895, 80] on link "فعال" at bounding box center [901, 77] width 13 height 16
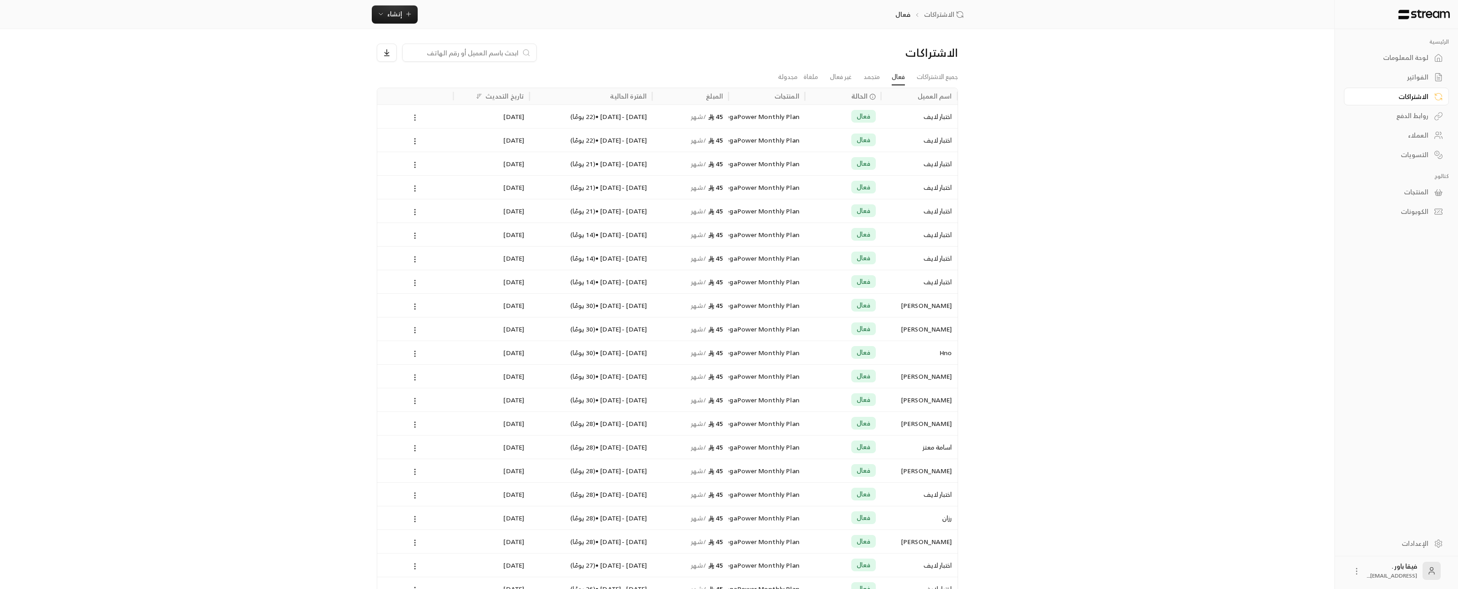
click at [418, 119] on icon at bounding box center [415, 118] width 8 height 8
click at [416, 118] on div at bounding box center [732, 294] width 1465 height 589
click at [413, 138] on icon at bounding box center [415, 141] width 8 height 8
click at [413, 138] on div at bounding box center [732, 294] width 1465 height 589
click at [413, 168] on icon at bounding box center [415, 165] width 8 height 8
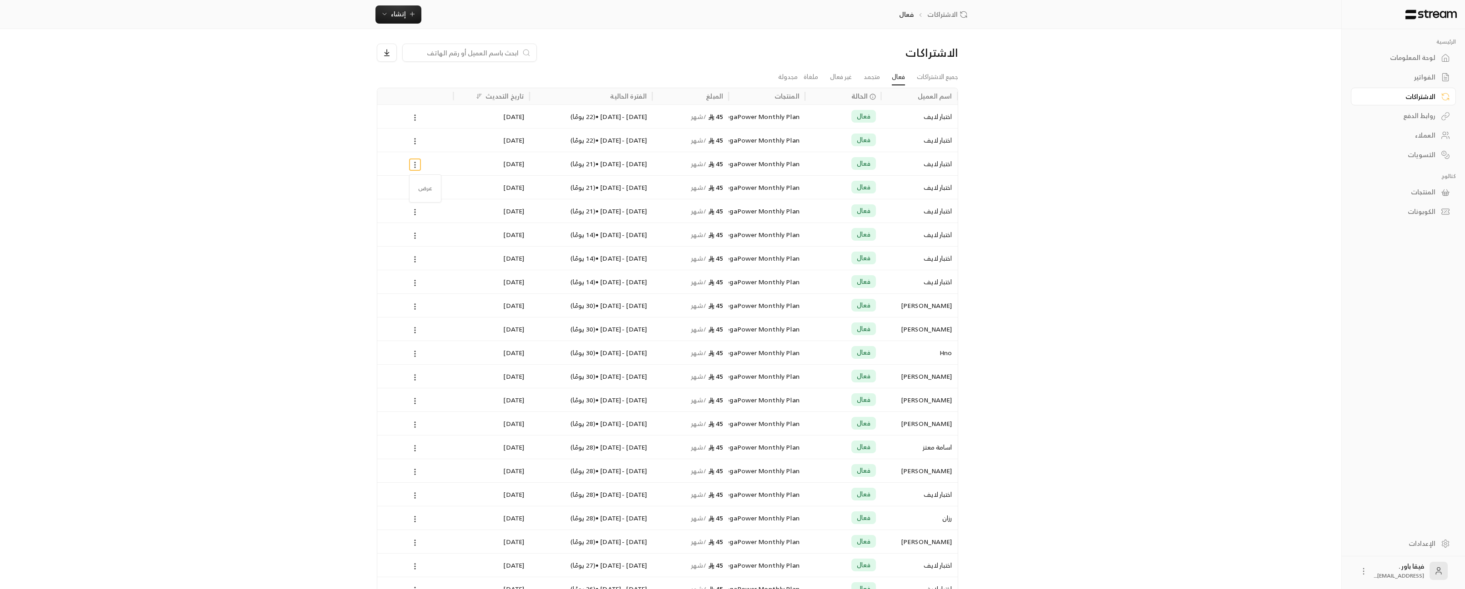
click at [413, 168] on div at bounding box center [732, 294] width 1465 height 589
click at [414, 194] on div at bounding box center [415, 187] width 65 height 23
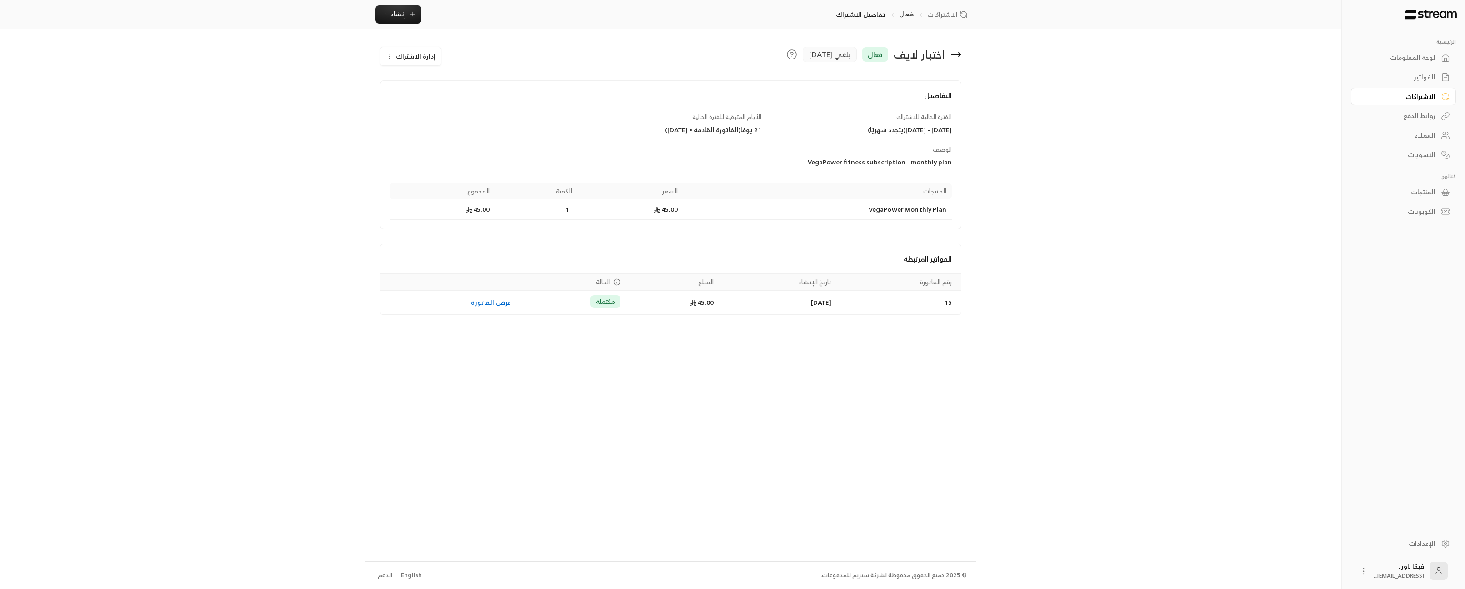
click at [956, 55] on icon at bounding box center [955, 55] width 9 height 0
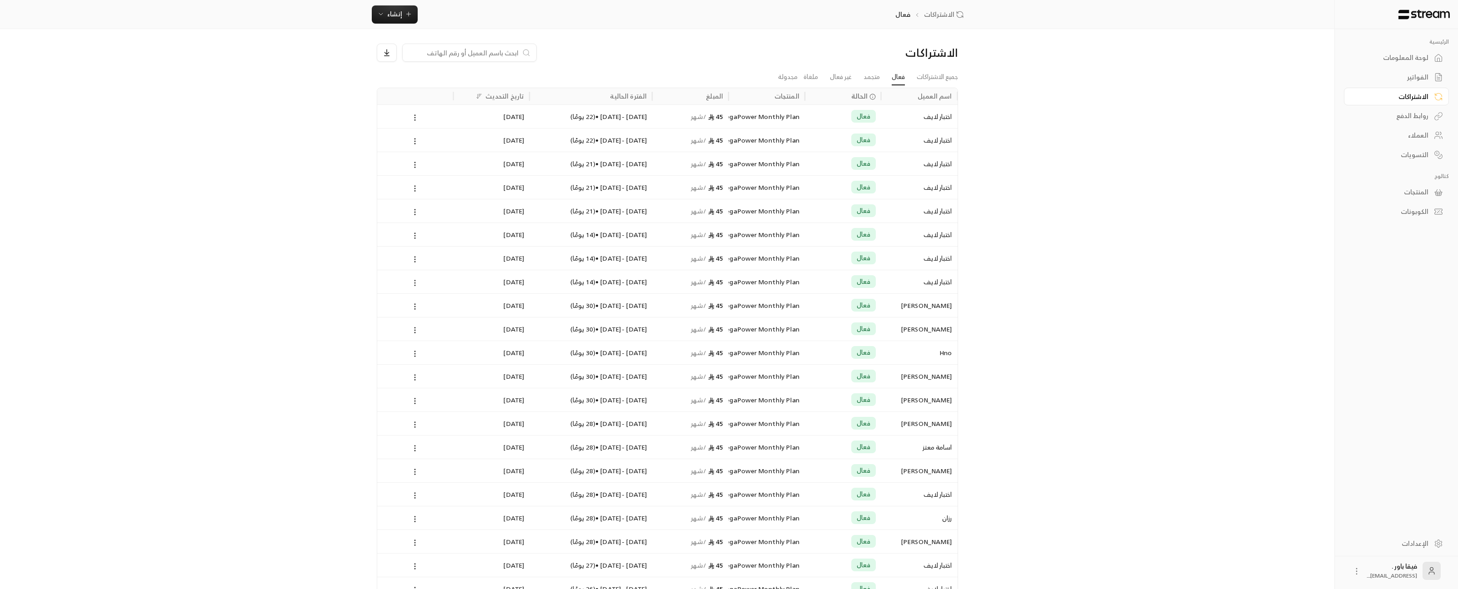
click at [414, 284] on icon at bounding box center [415, 283] width 8 height 8
click at [981, 321] on div at bounding box center [732, 294] width 1465 height 589
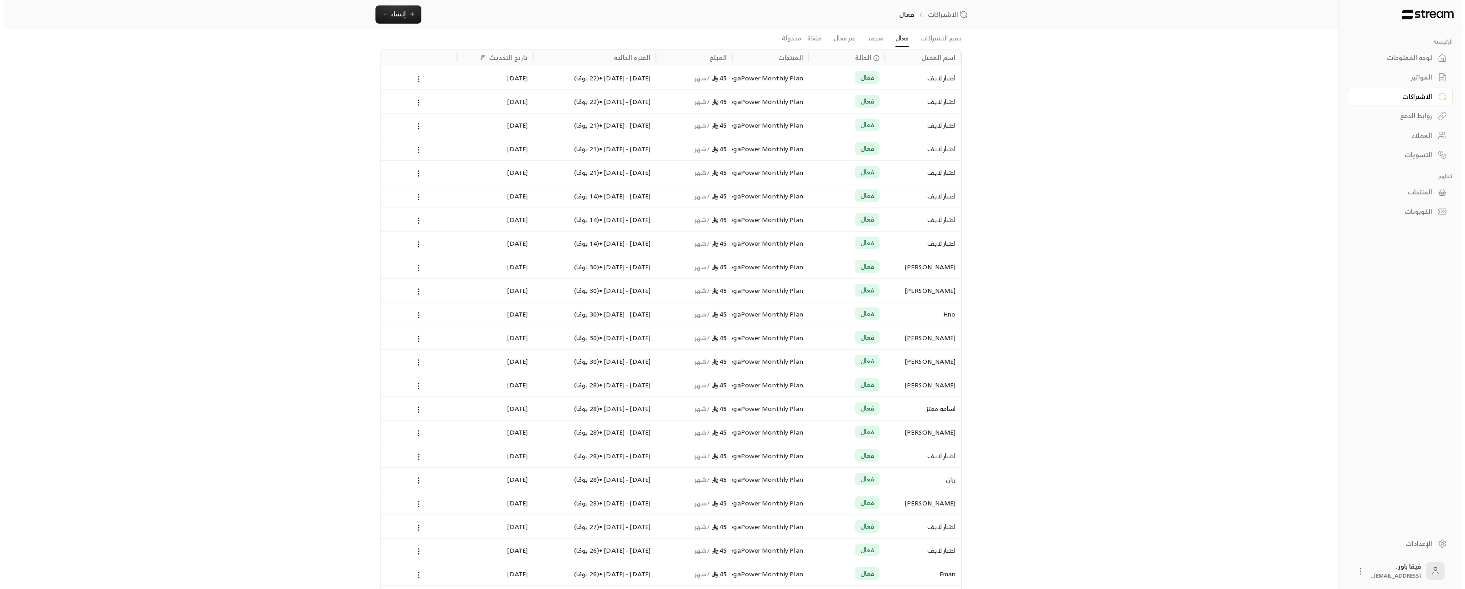
scroll to position [174, 0]
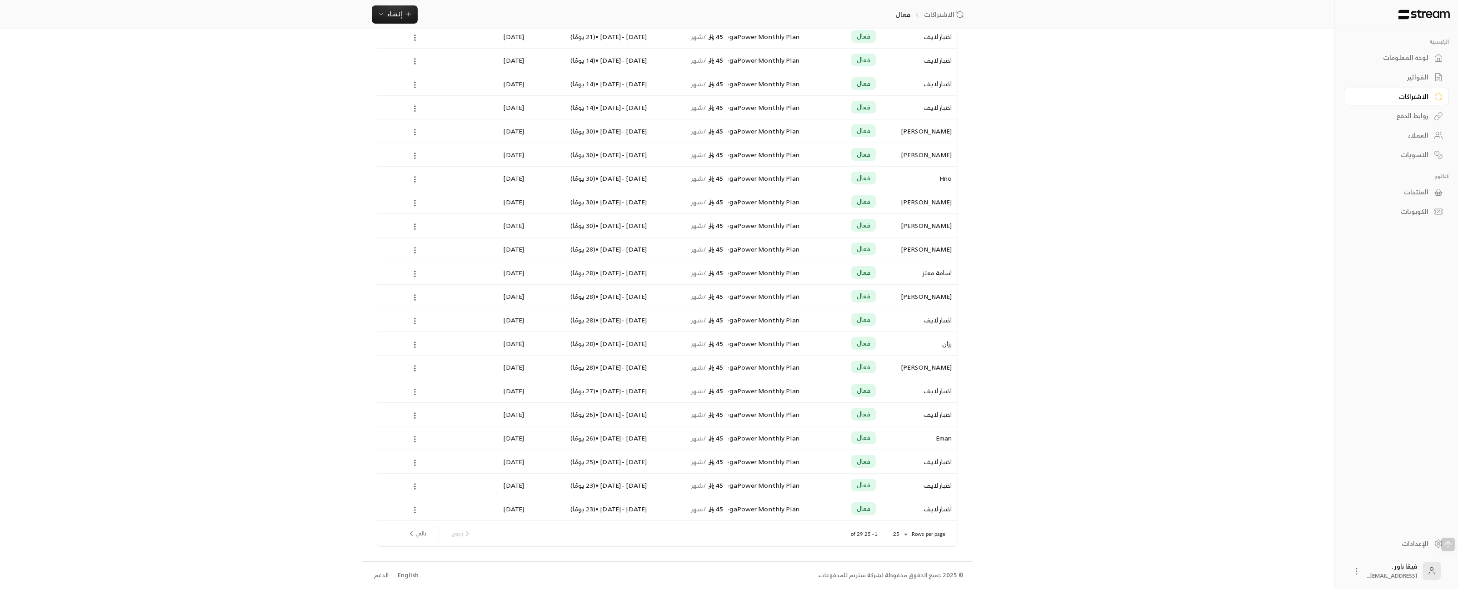
click at [411, 388] on icon at bounding box center [415, 392] width 8 height 8
click at [420, 430] on li "إلغاء" at bounding box center [425, 432] width 23 height 16
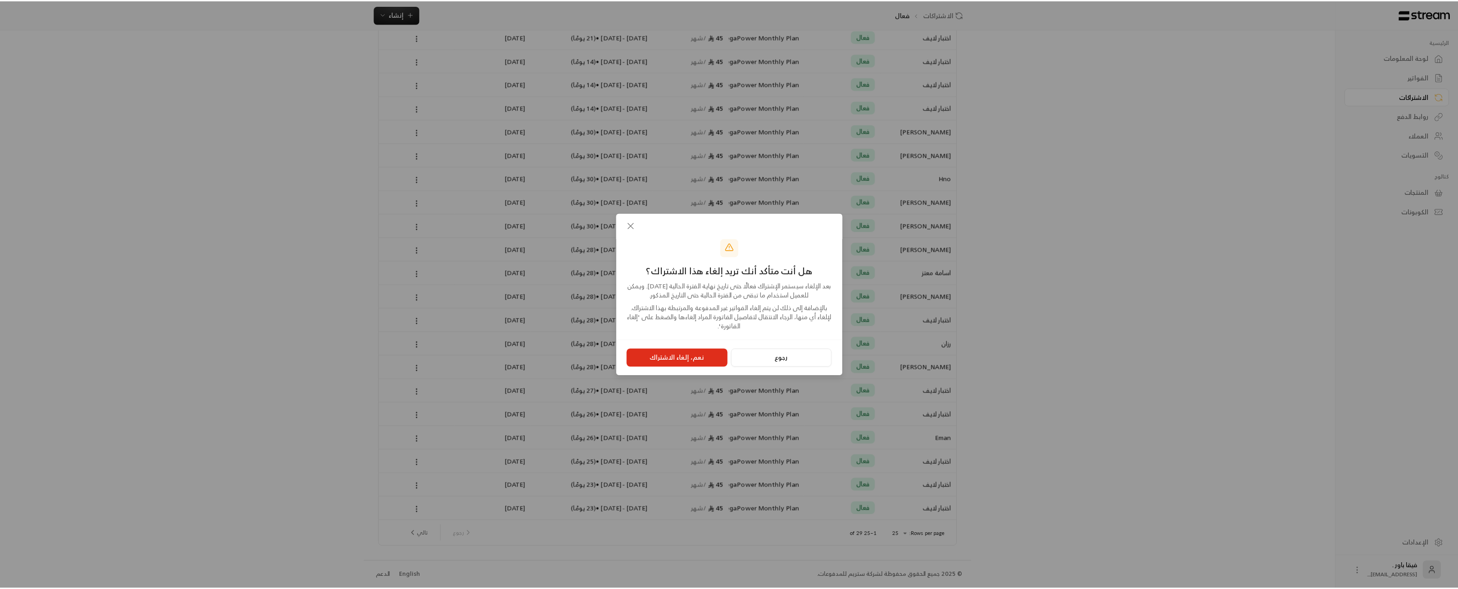
scroll to position [0, 0]
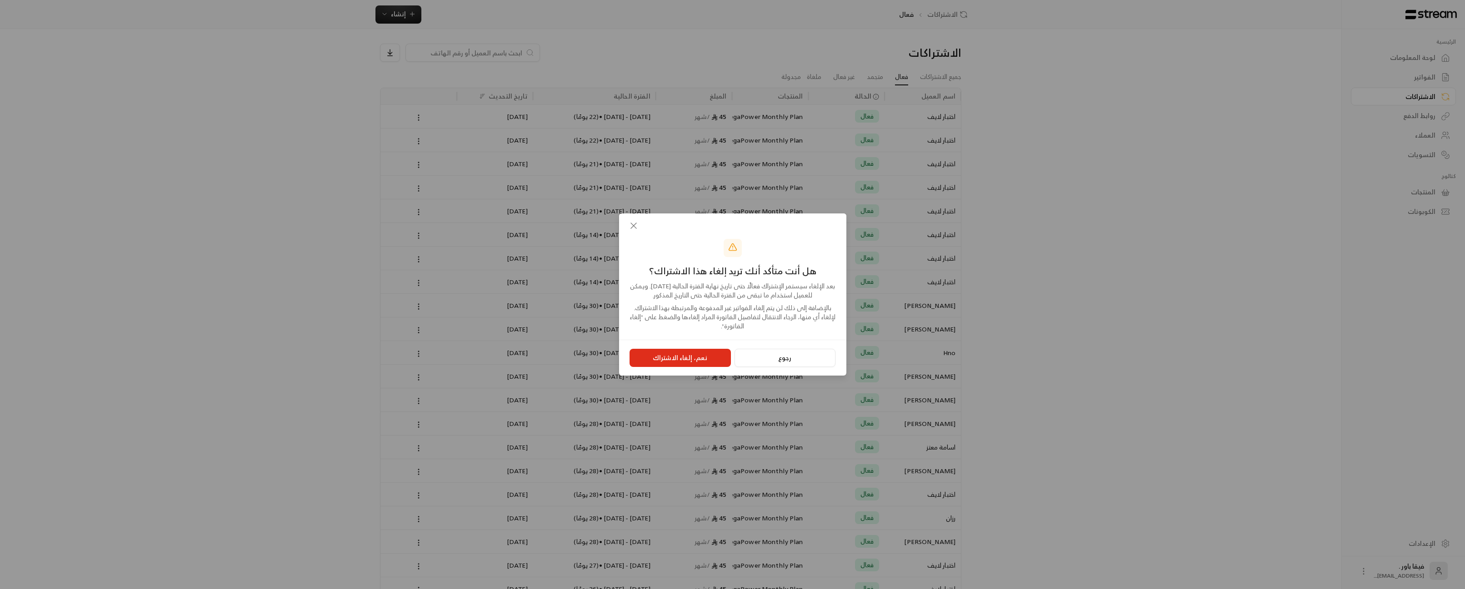
click at [672, 357] on button "نعم، إلغاء الاشتراك" at bounding box center [679, 358] width 101 height 18
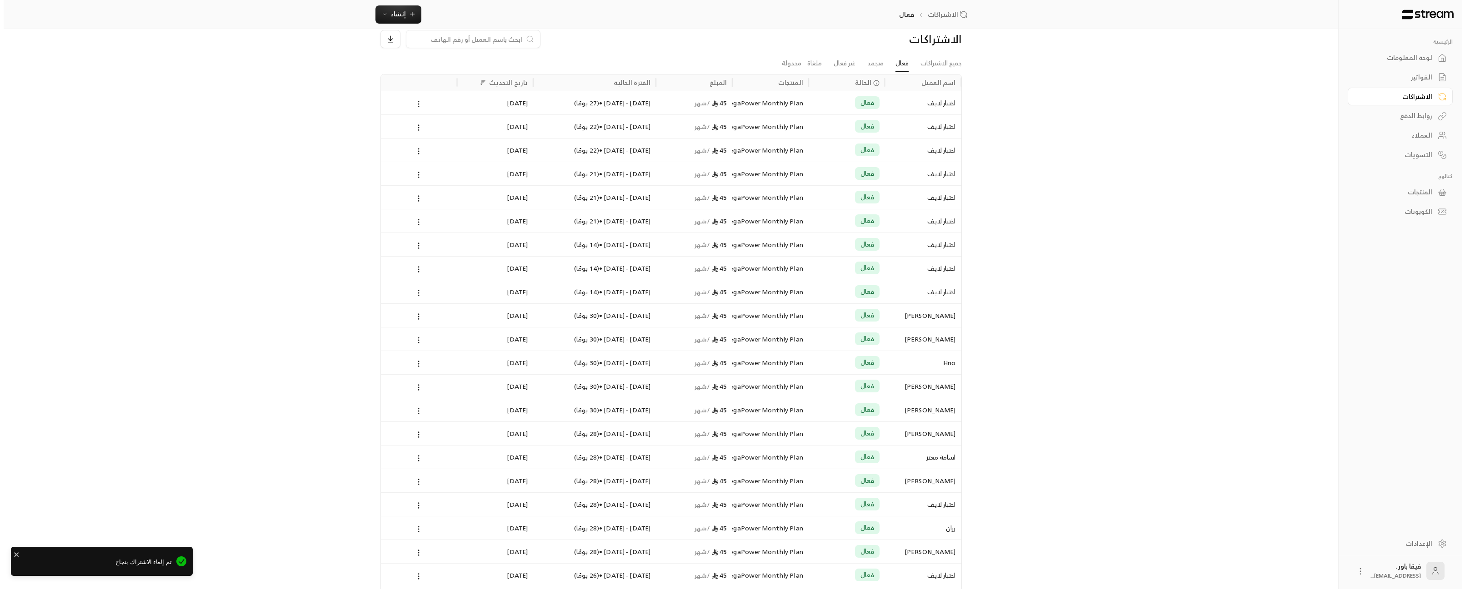
scroll to position [45, 0]
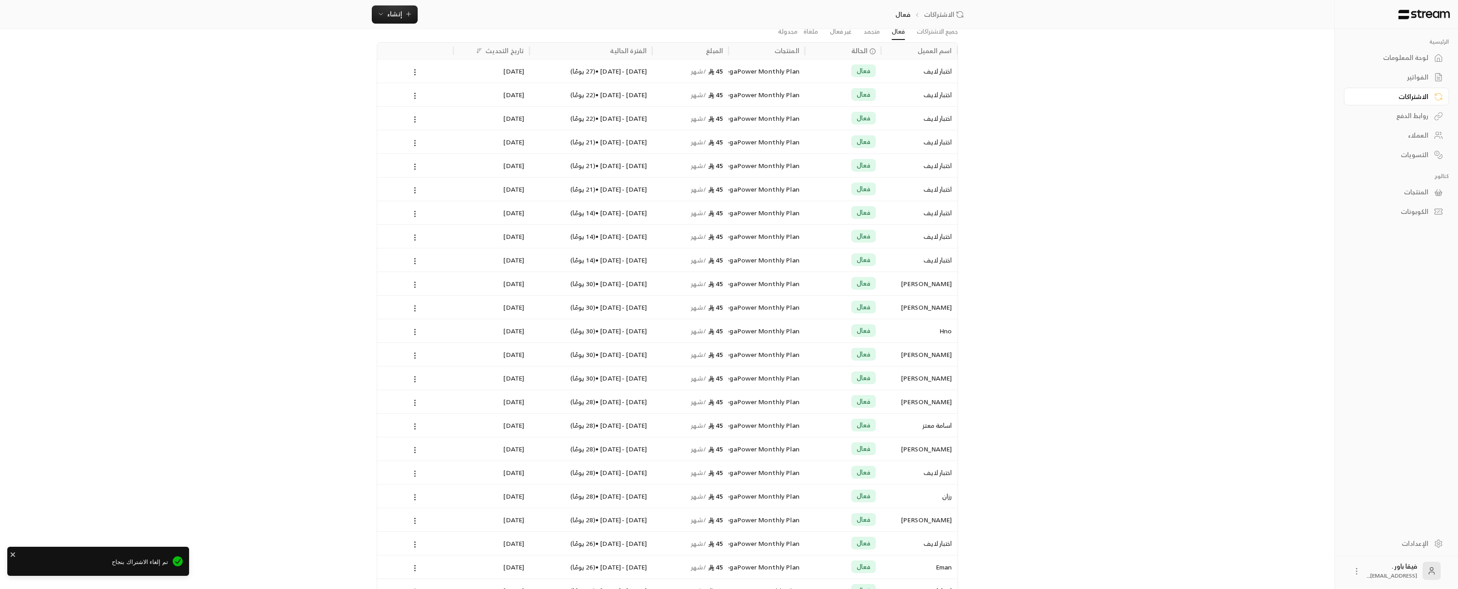
click at [415, 474] on circle at bounding box center [415, 474] width 1 height 1
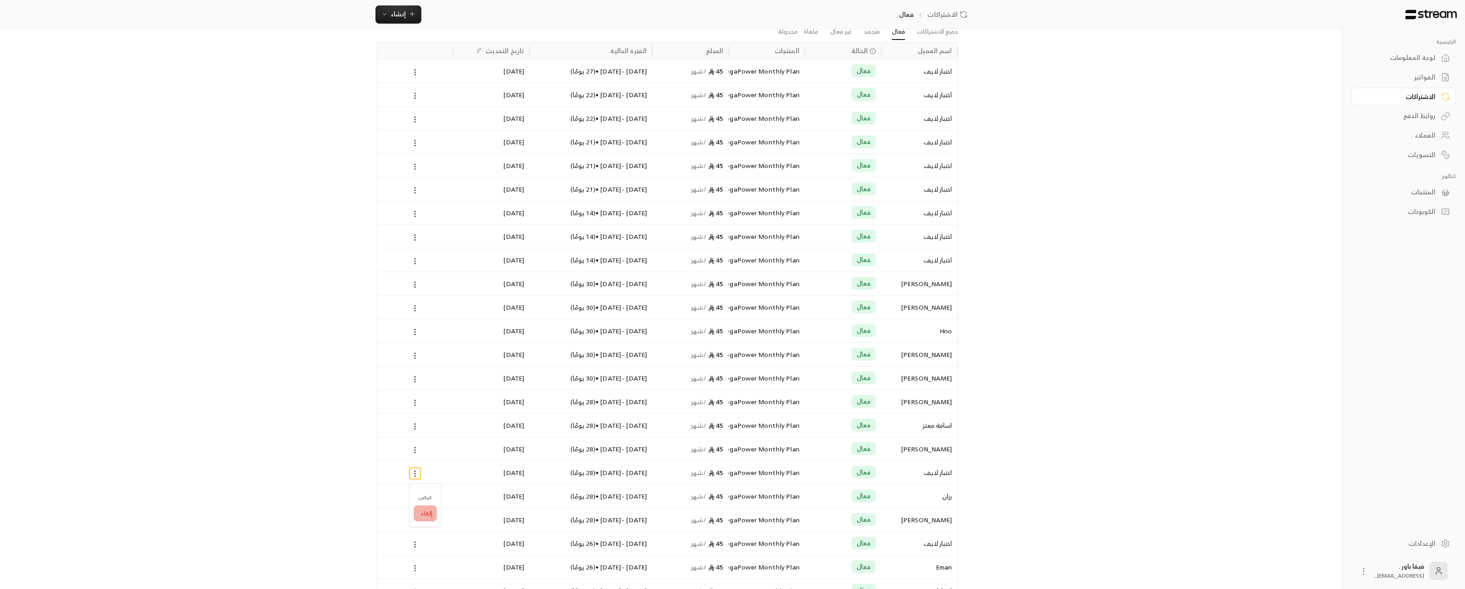
click at [427, 514] on li "إلغاء" at bounding box center [425, 514] width 23 height 16
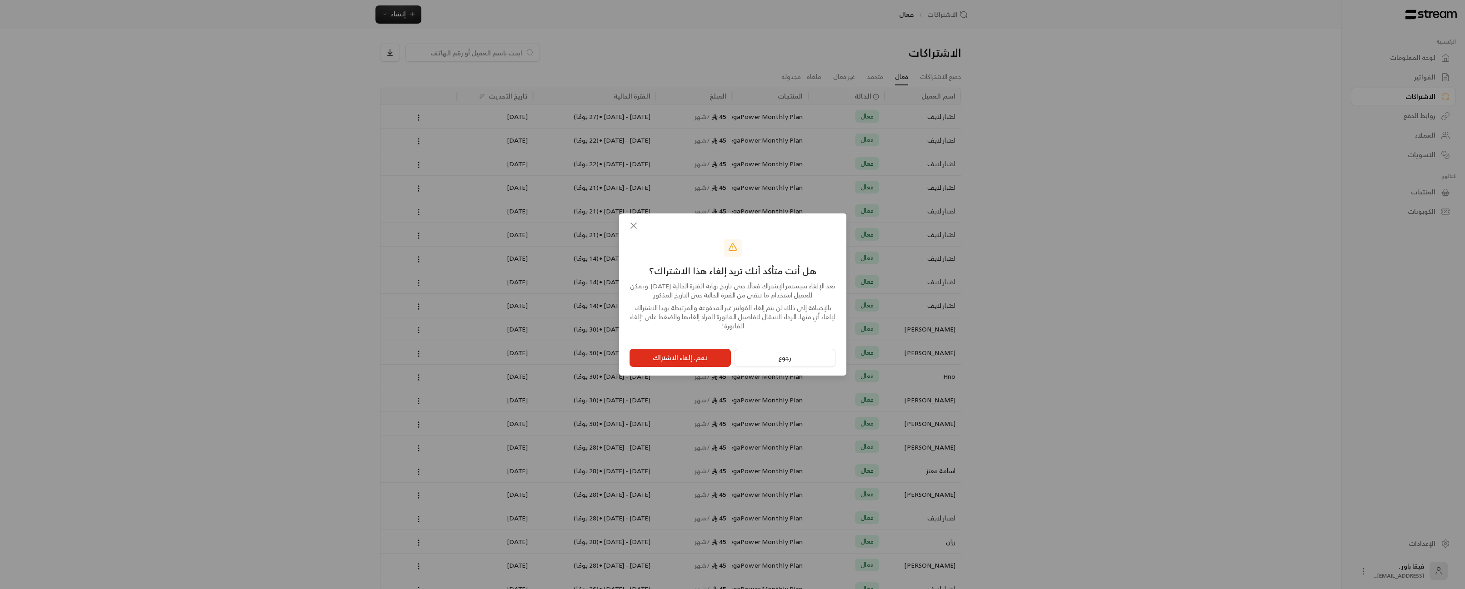
click at [687, 363] on button "نعم، إلغاء الاشتراك" at bounding box center [679, 358] width 101 height 18
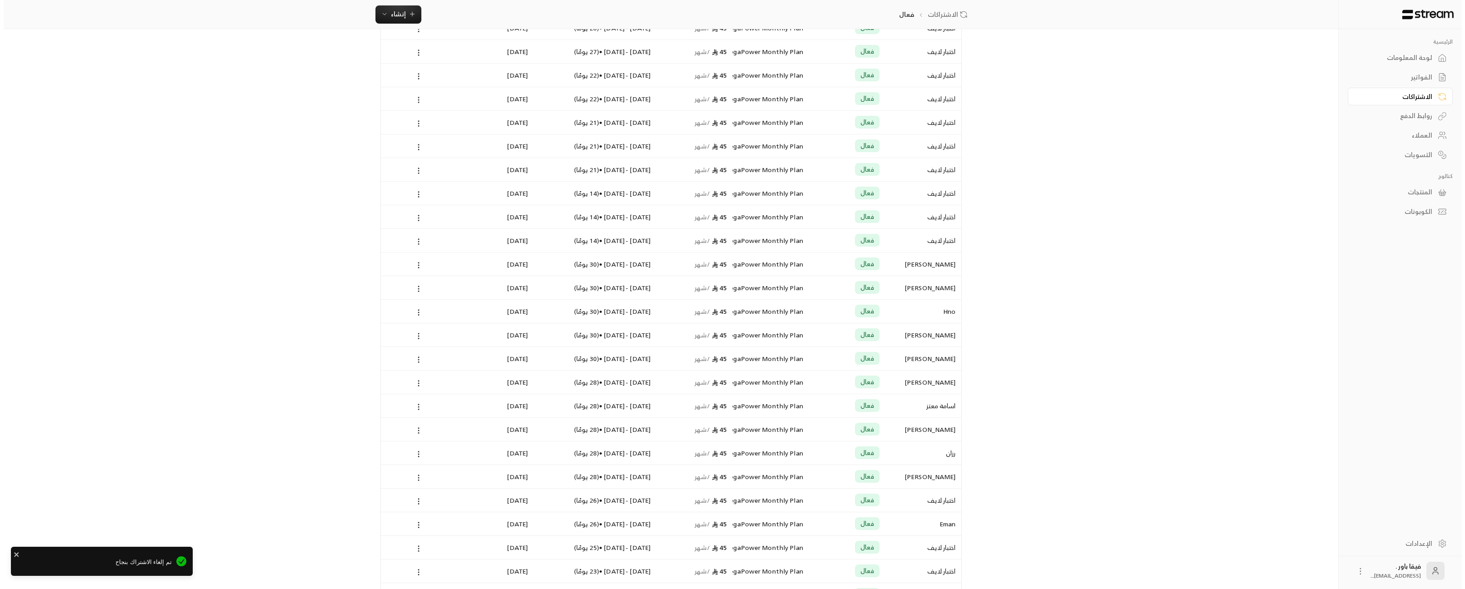
scroll to position [91, 0]
click at [415, 500] on icon at bounding box center [415, 499] width 8 height 8
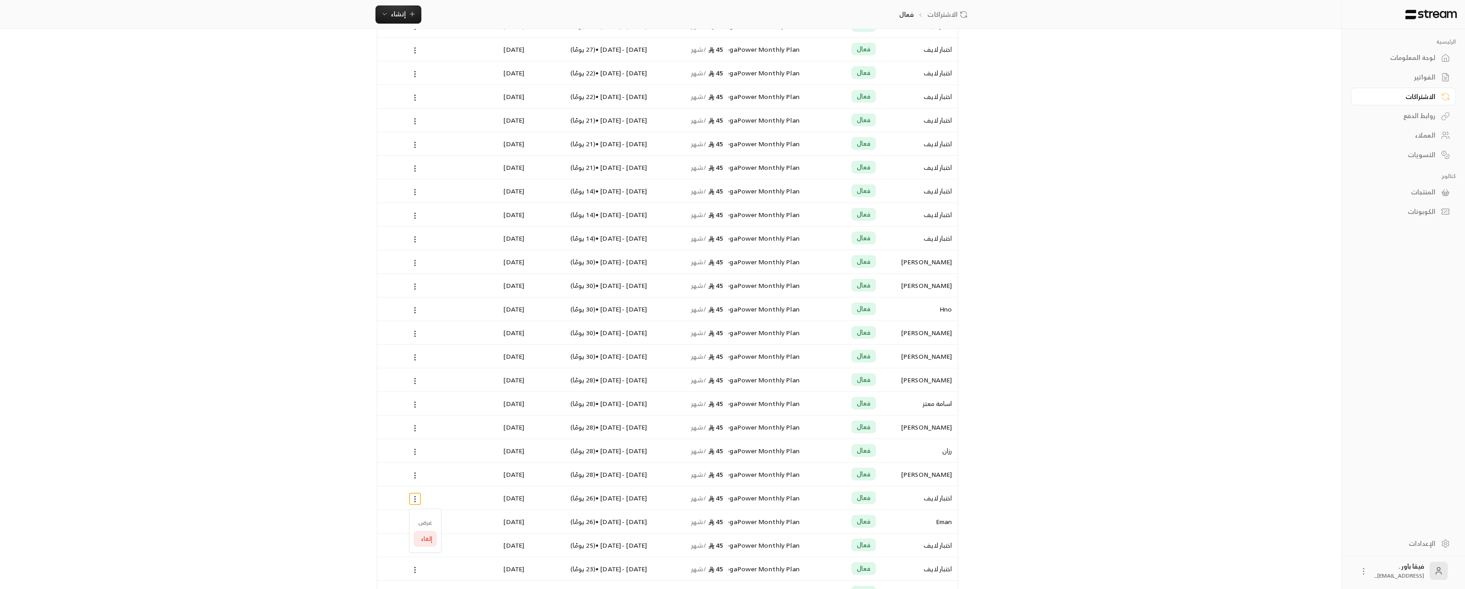
click at [430, 537] on li "إلغاء" at bounding box center [425, 539] width 23 height 16
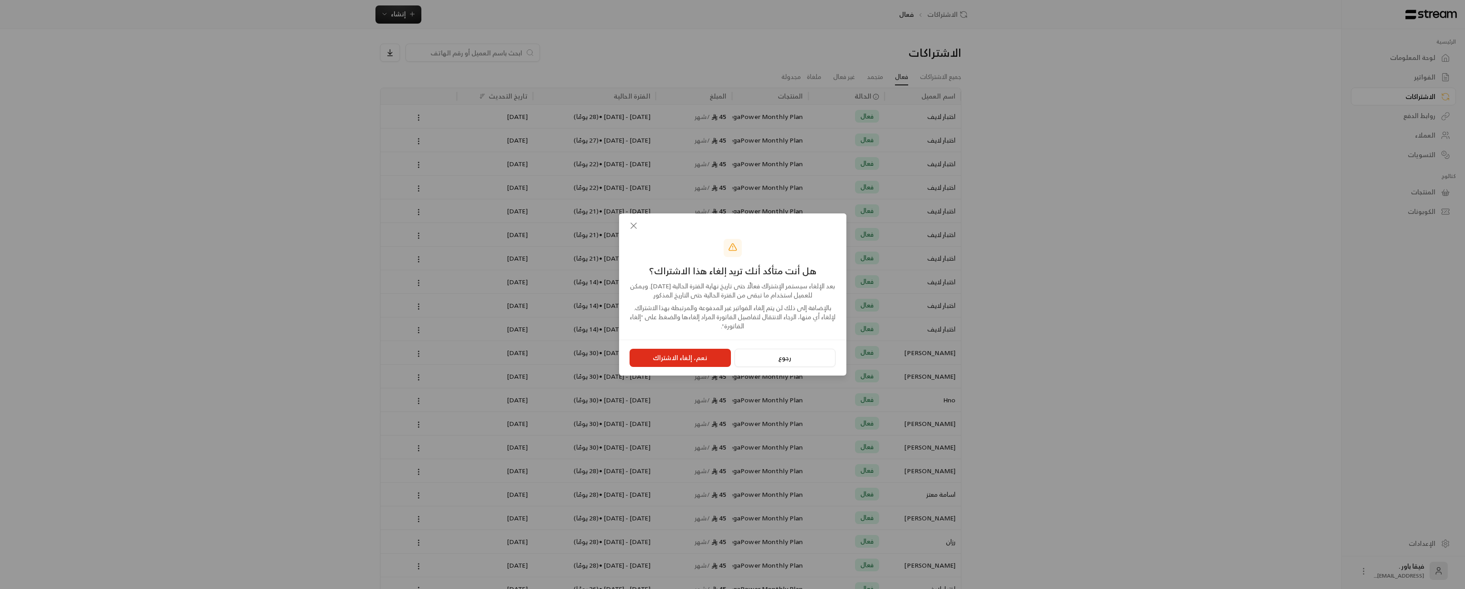
click at [669, 359] on button "نعم، إلغاء الاشتراك" at bounding box center [679, 358] width 101 height 18
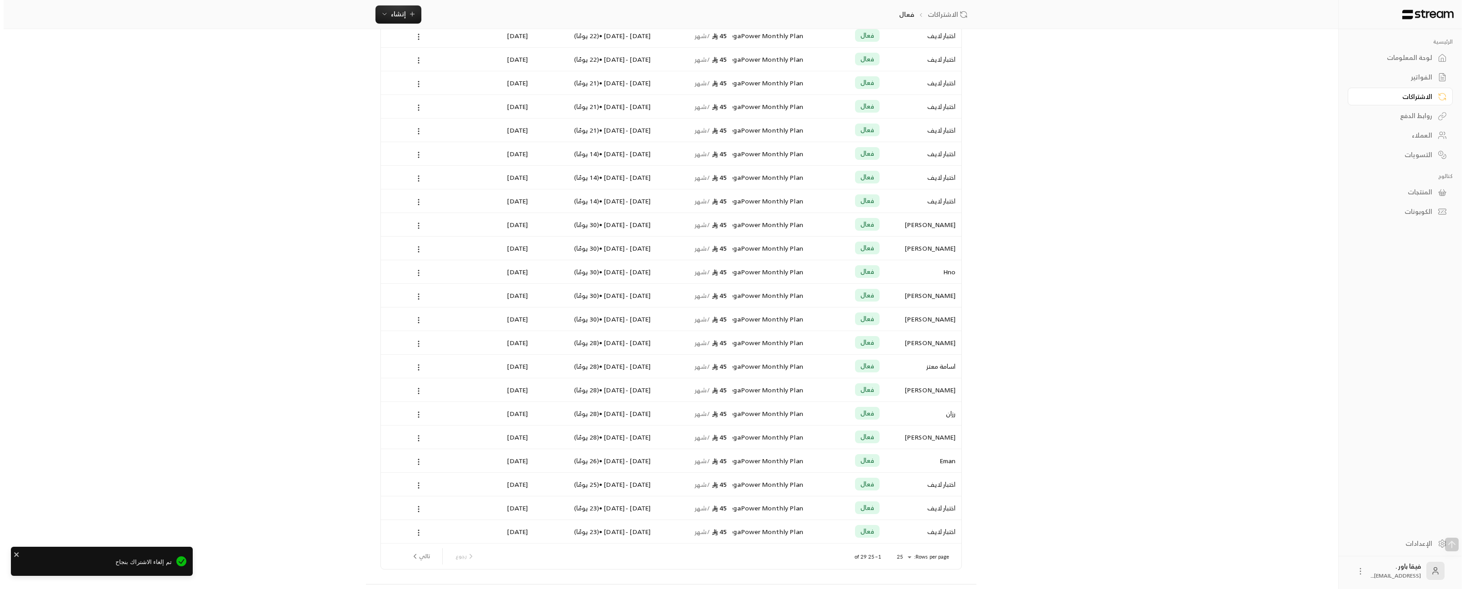
scroll to position [174, 0]
click at [413, 464] on icon at bounding box center [415, 463] width 8 height 8
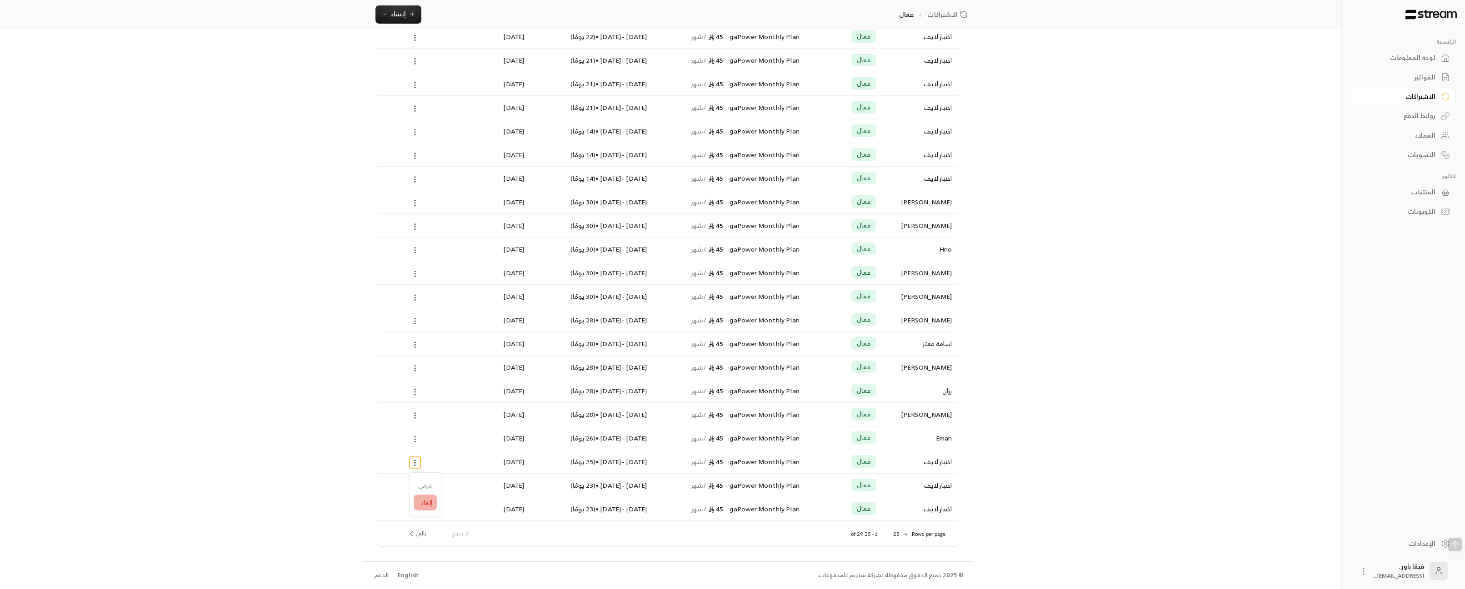
click at [430, 503] on li "إلغاء" at bounding box center [425, 503] width 23 height 16
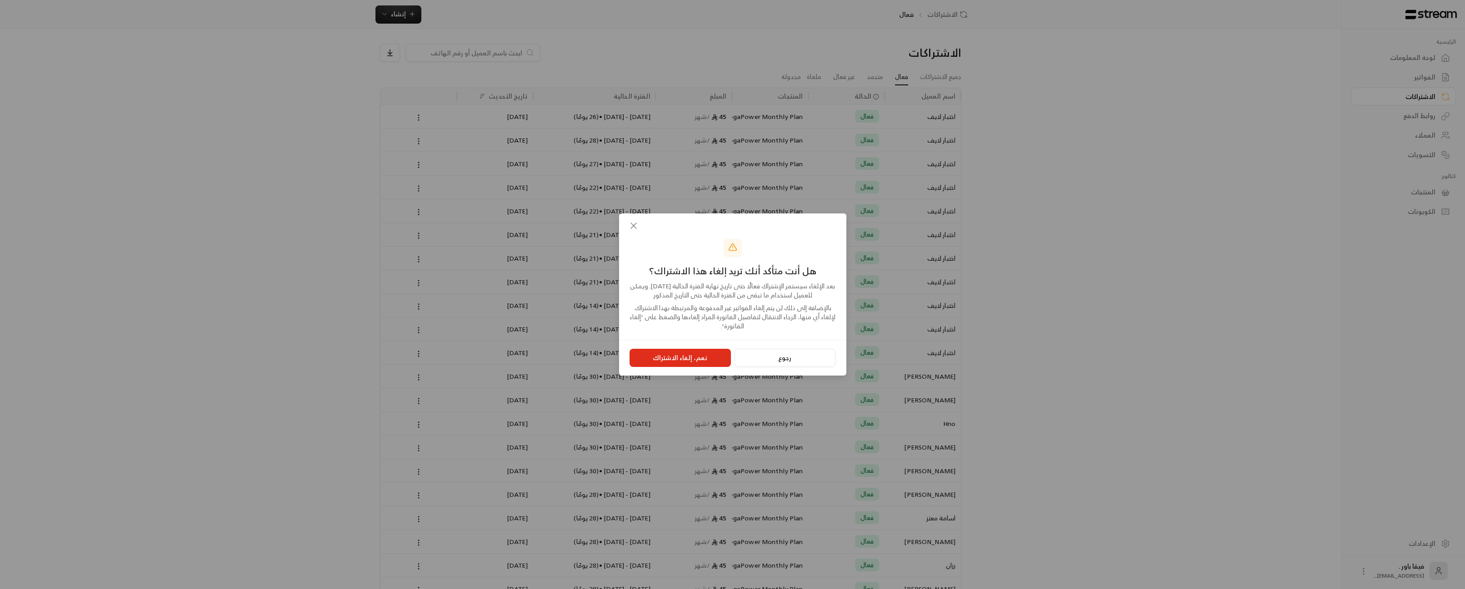
click at [643, 365] on button "نعم، إلغاء الاشتراك" at bounding box center [679, 358] width 101 height 18
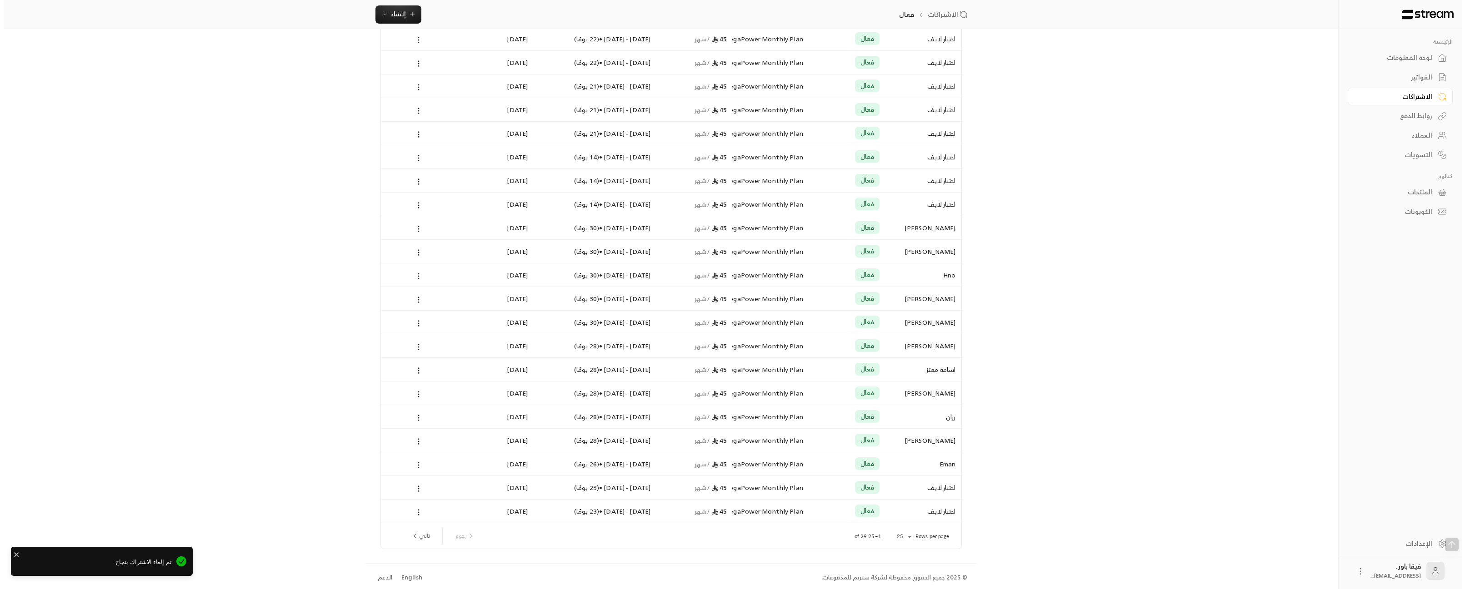
scroll to position [174, 0]
click at [416, 511] on icon at bounding box center [415, 510] width 8 height 8
click at [427, 548] on li "إلغاء" at bounding box center [425, 550] width 23 height 16
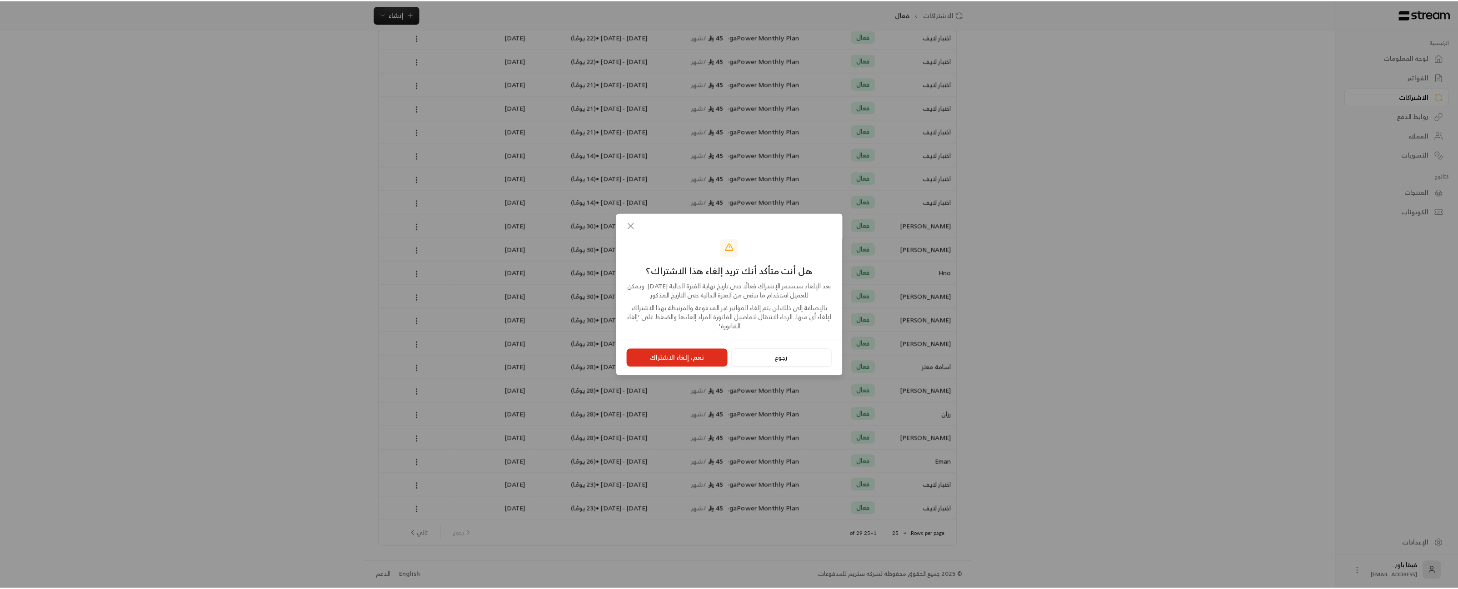
scroll to position [0, 0]
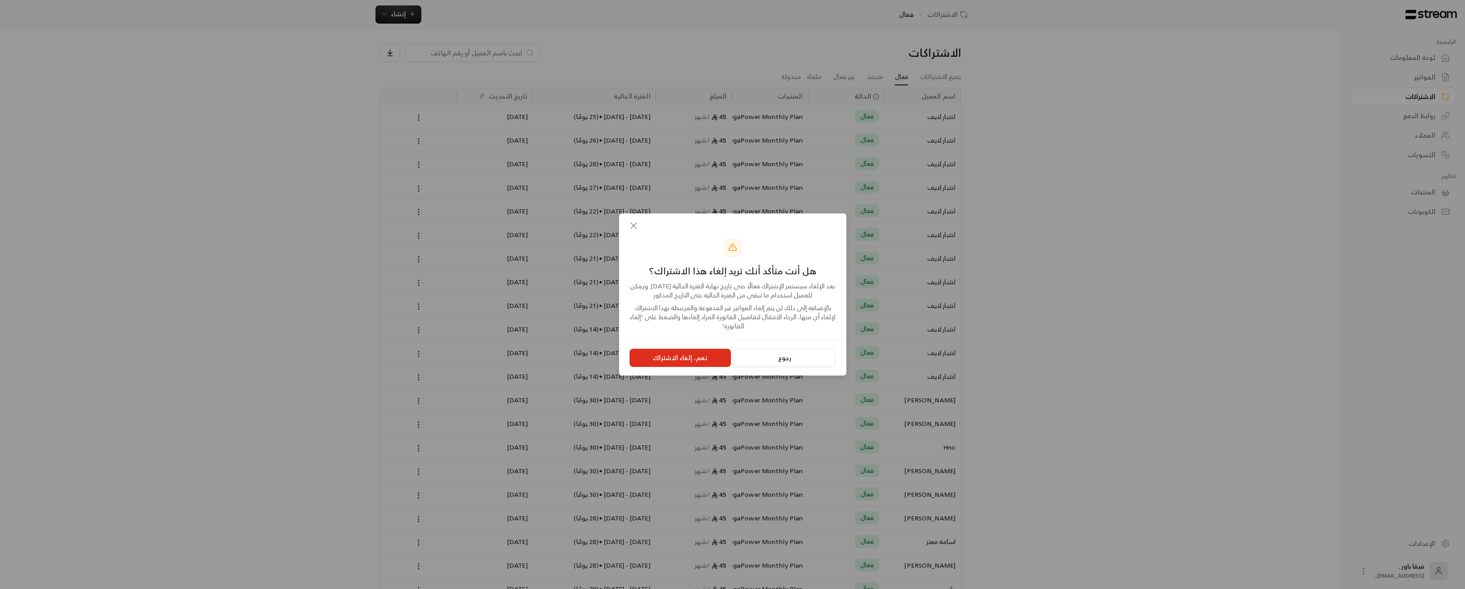
click at [679, 359] on button "نعم، إلغاء الاشتراك" at bounding box center [679, 358] width 101 height 18
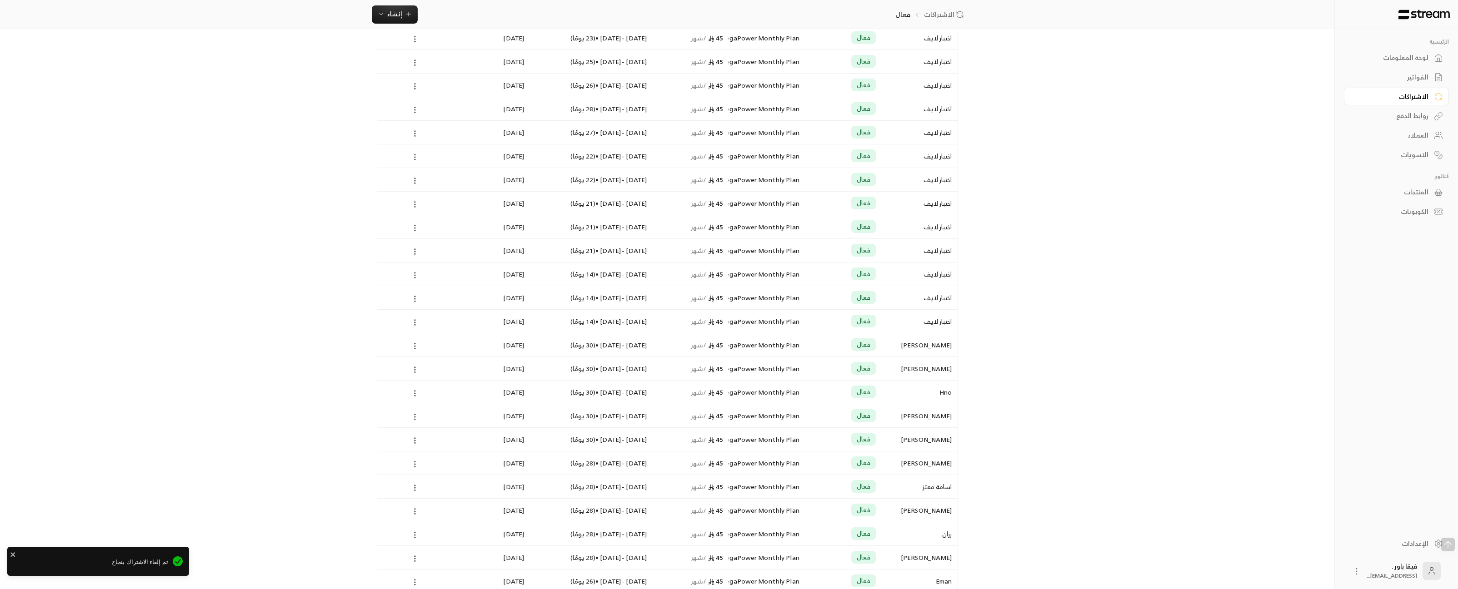
scroll to position [174, 0]
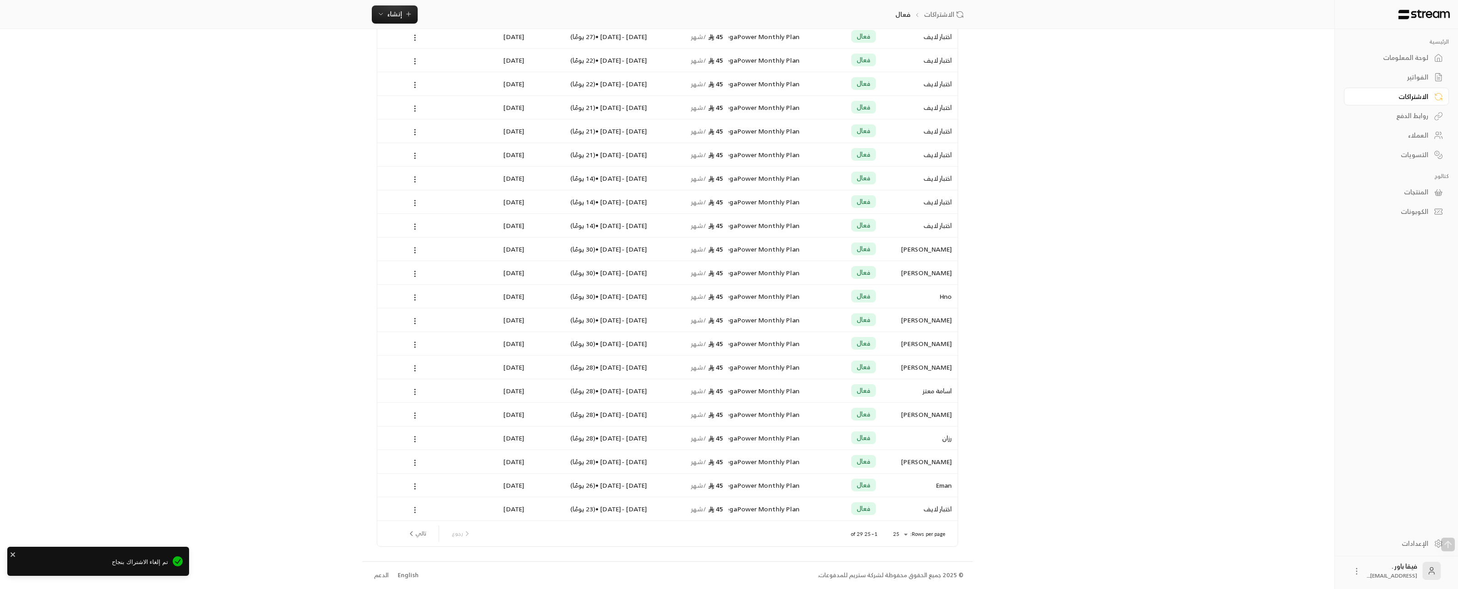
click at [413, 513] on icon at bounding box center [415, 510] width 8 height 8
click at [1051, 486] on div at bounding box center [732, 294] width 1465 height 589
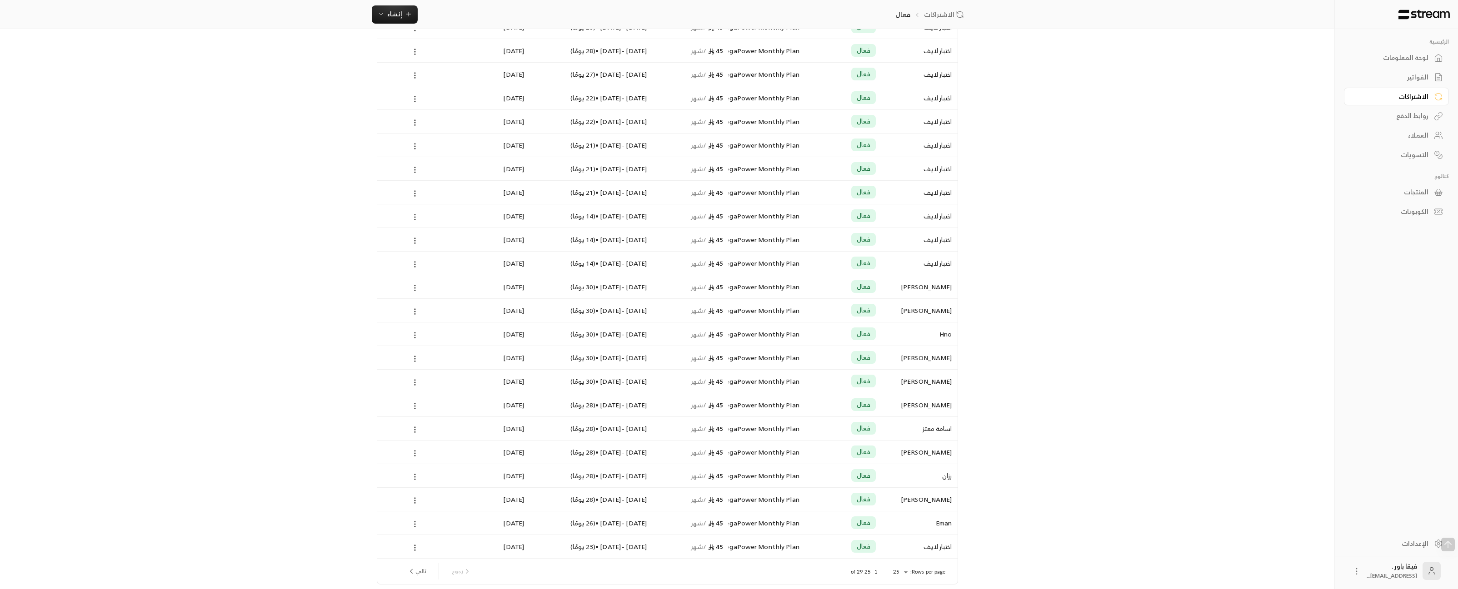
scroll to position [129, 0]
click at [414, 275] on icon at bounding box center [415, 272] width 8 height 8
click at [413, 247] on div at bounding box center [732, 294] width 1465 height 589
click at [415, 240] on div at bounding box center [415, 247] width 65 height 23
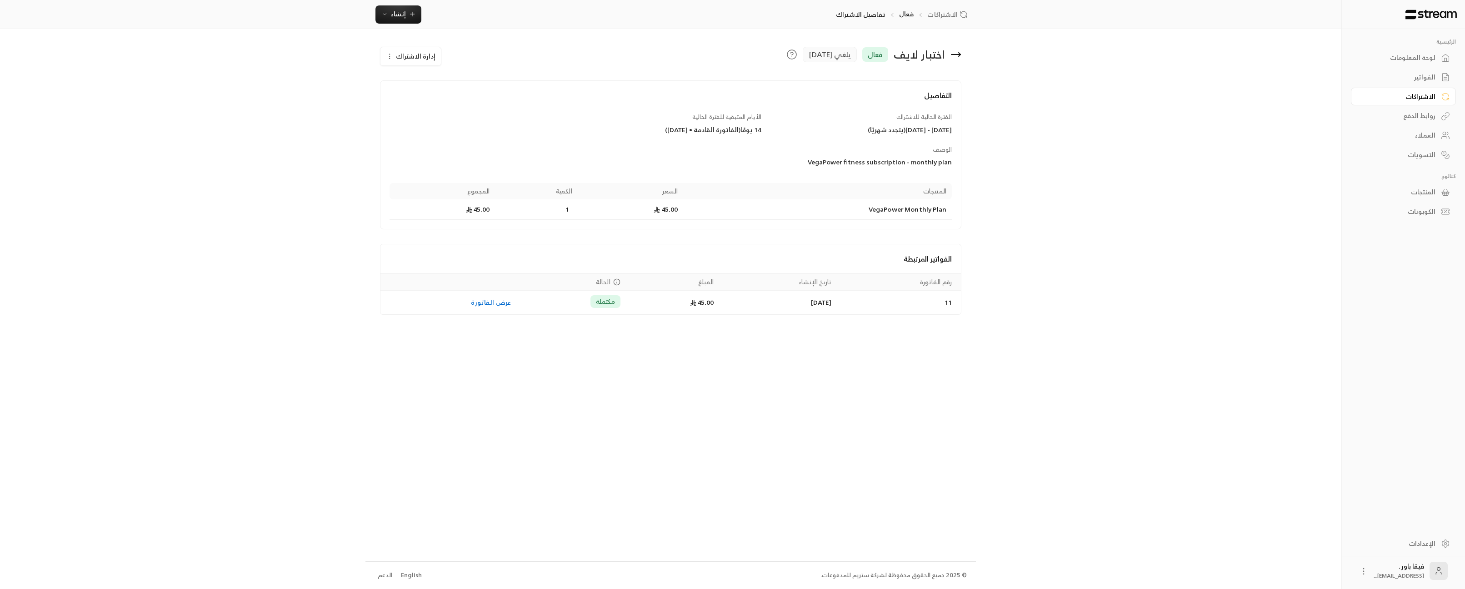
click at [959, 57] on icon at bounding box center [955, 54] width 11 height 11
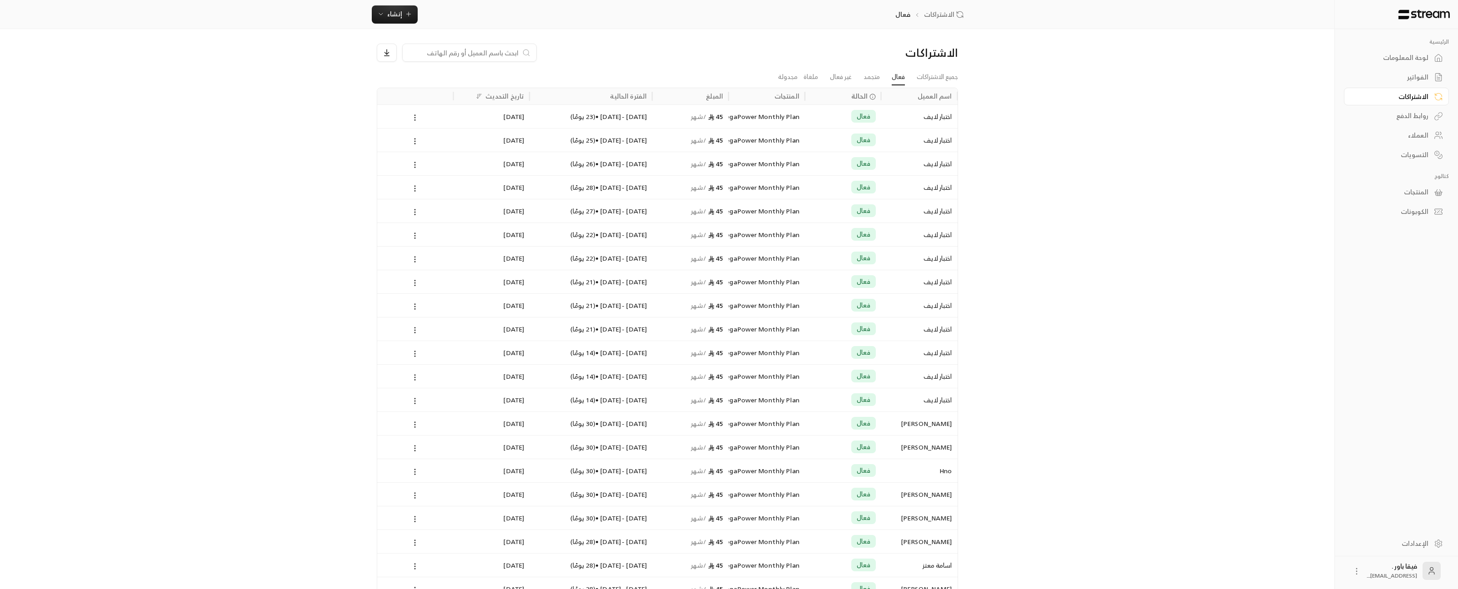
click at [866, 95] on span "الحالة" at bounding box center [859, 96] width 17 height 10
click at [629, 99] on div "الفترة الحالية" at bounding box center [628, 95] width 37 height 11
click at [1008, 193] on div "الرئيسية لوحة المعلومات الفواتير الاشتراكات روابط الدفع العملاء التسويات كتالوج…" at bounding box center [729, 382] width 734 height 764
click at [1223, 134] on link "العملاء" at bounding box center [1396, 136] width 105 height 18
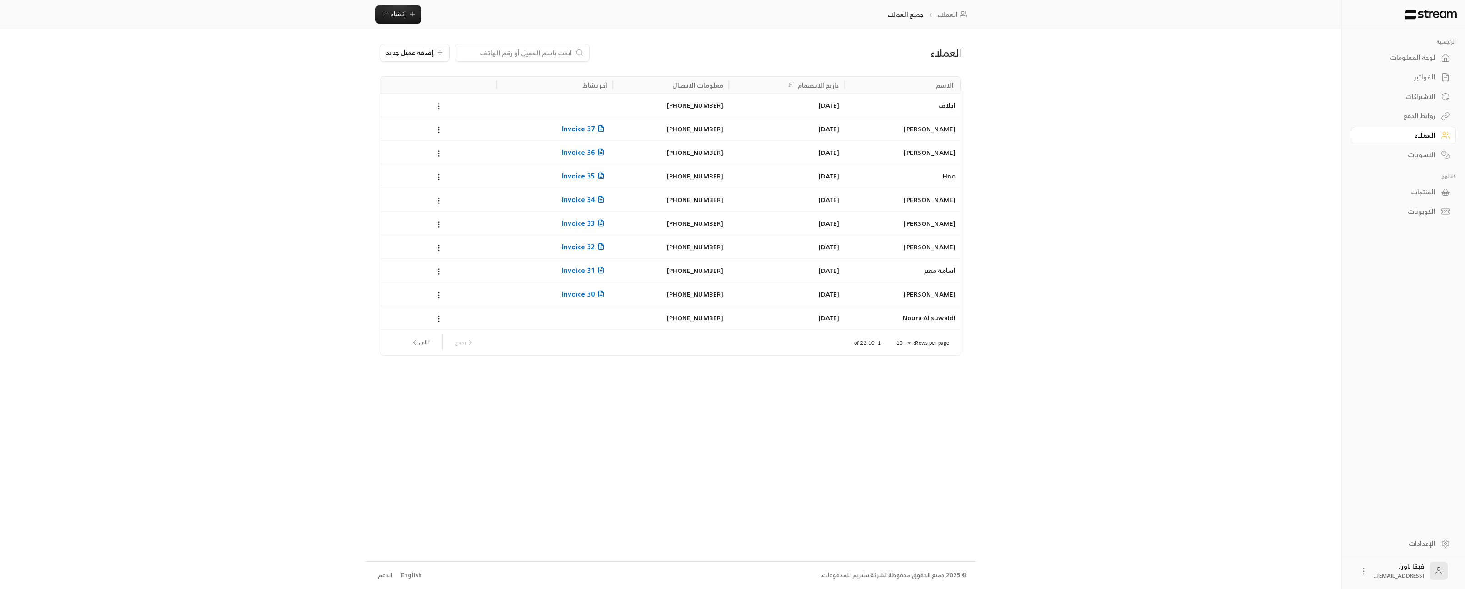
click at [1223, 45] on p "الرئيسية" at bounding box center [1403, 41] width 105 height 7
click at [1223, 56] on div "لوحة المعلومات" at bounding box center [1398, 57] width 73 height 9
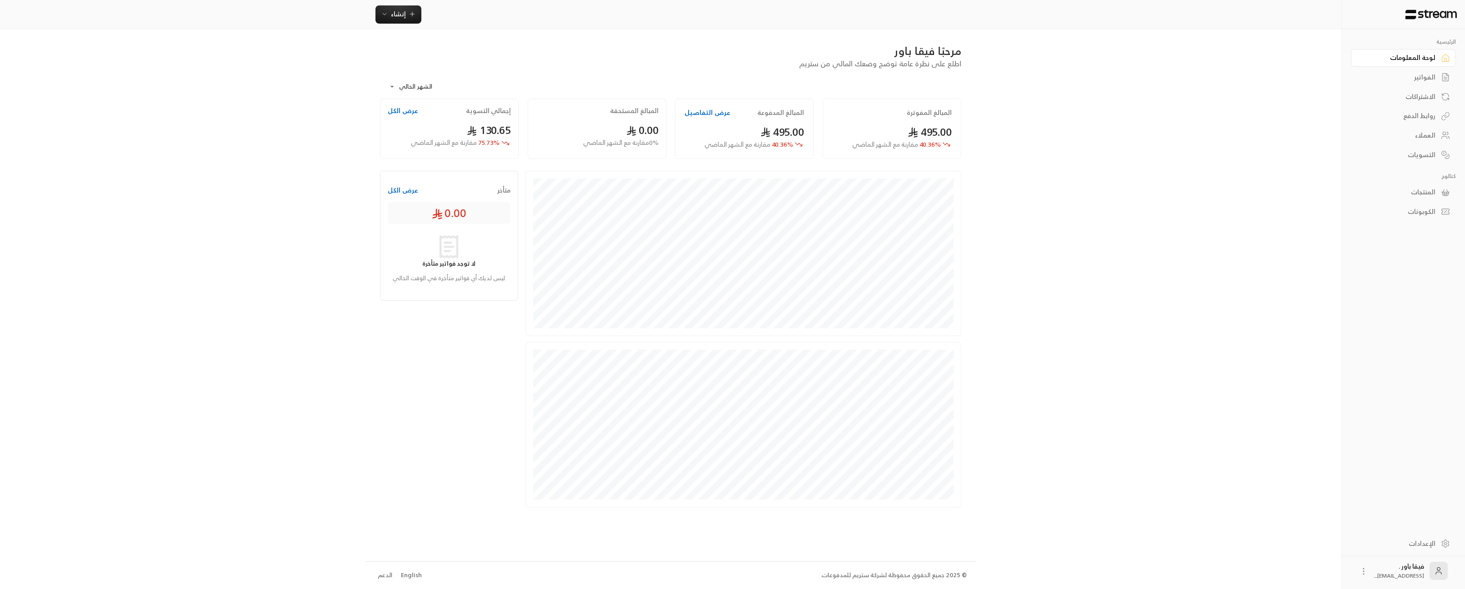
click at [1223, 131] on div "العملاء" at bounding box center [1398, 135] width 73 height 9
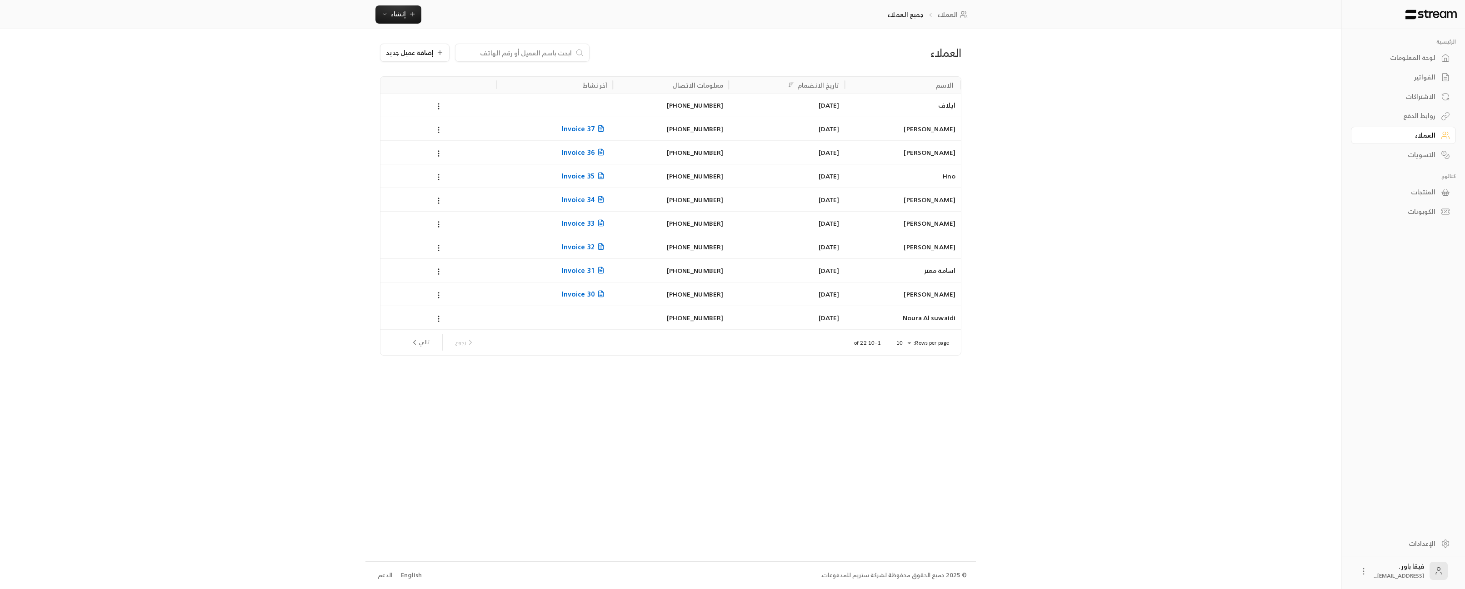
click at [937, 128] on div "[PERSON_NAME]" at bounding box center [902, 128] width 105 height 23
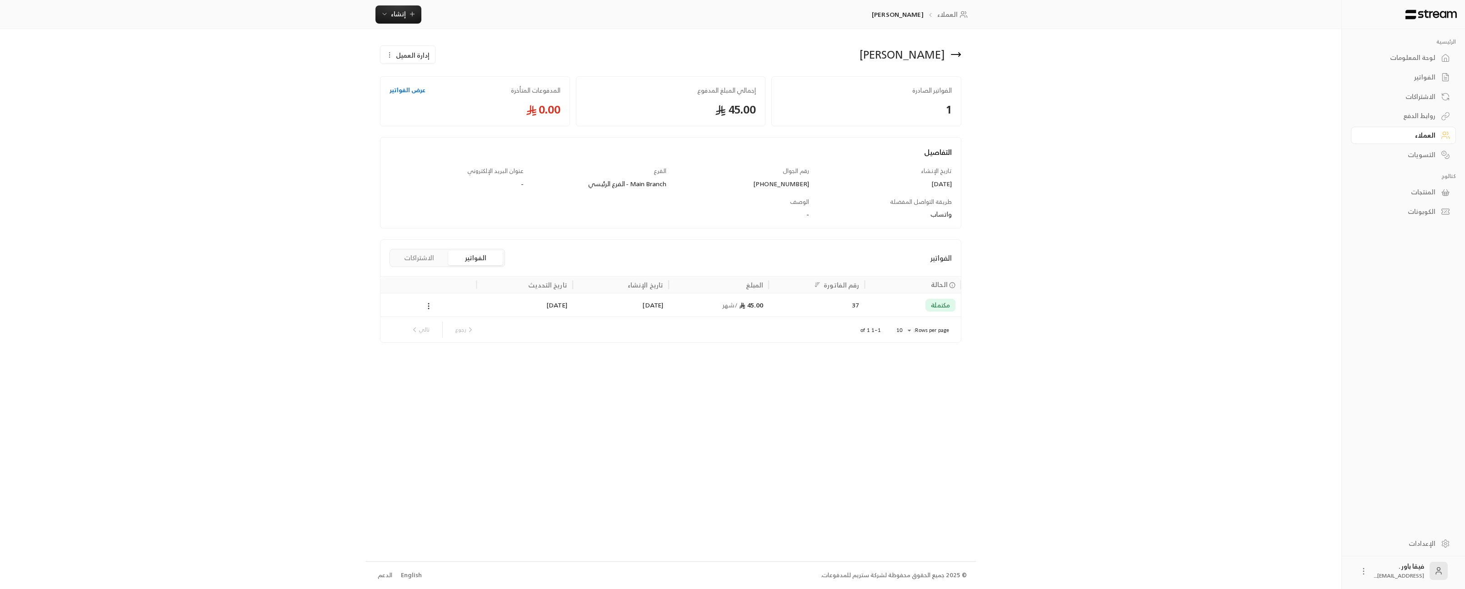
click at [1223, 136] on div "العملاء" at bounding box center [1398, 135] width 73 height 9
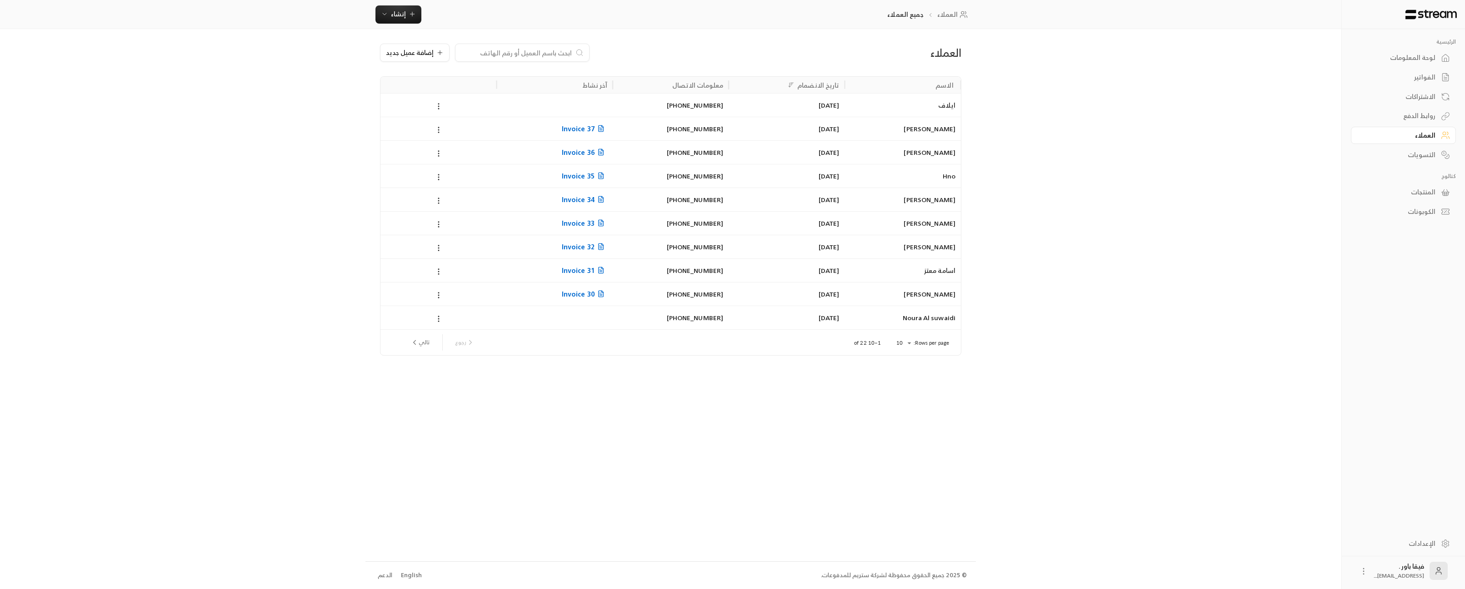
click at [1223, 56] on icon at bounding box center [1445, 58] width 9 height 9
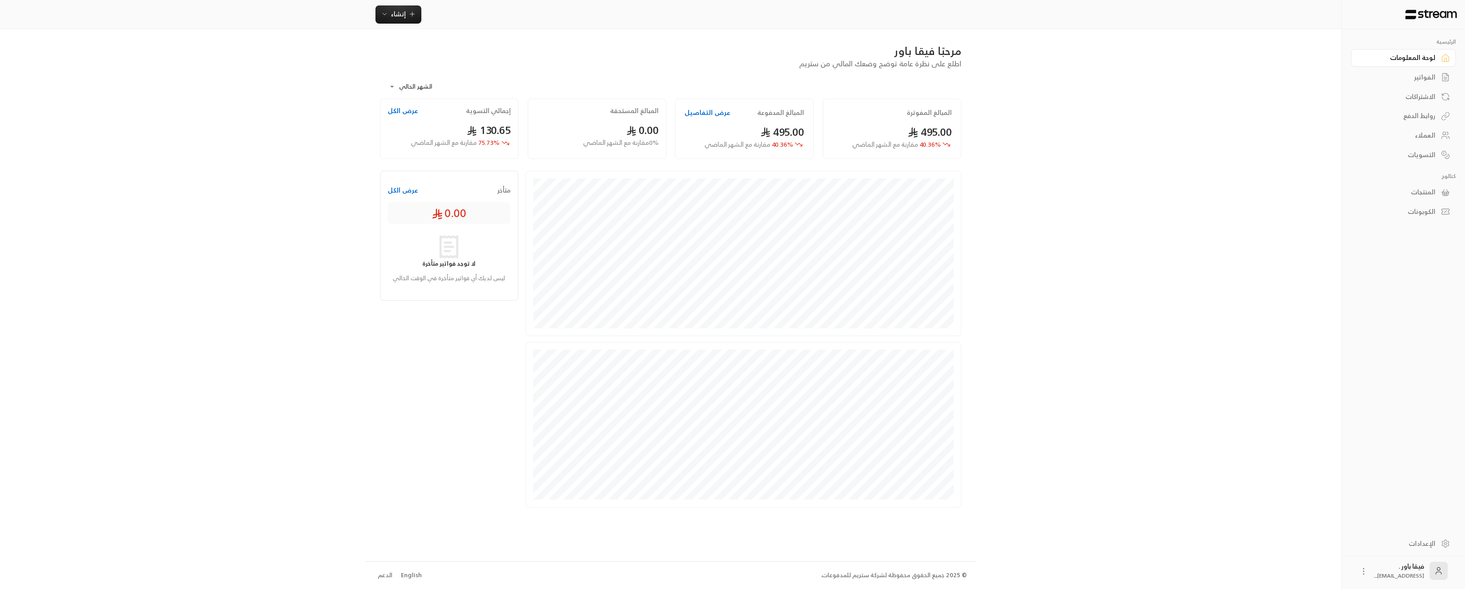
click at [1223, 57] on div "لوحة المعلومات" at bounding box center [1398, 57] width 73 height 9
click at [1223, 139] on div "العملاء" at bounding box center [1398, 135] width 73 height 9
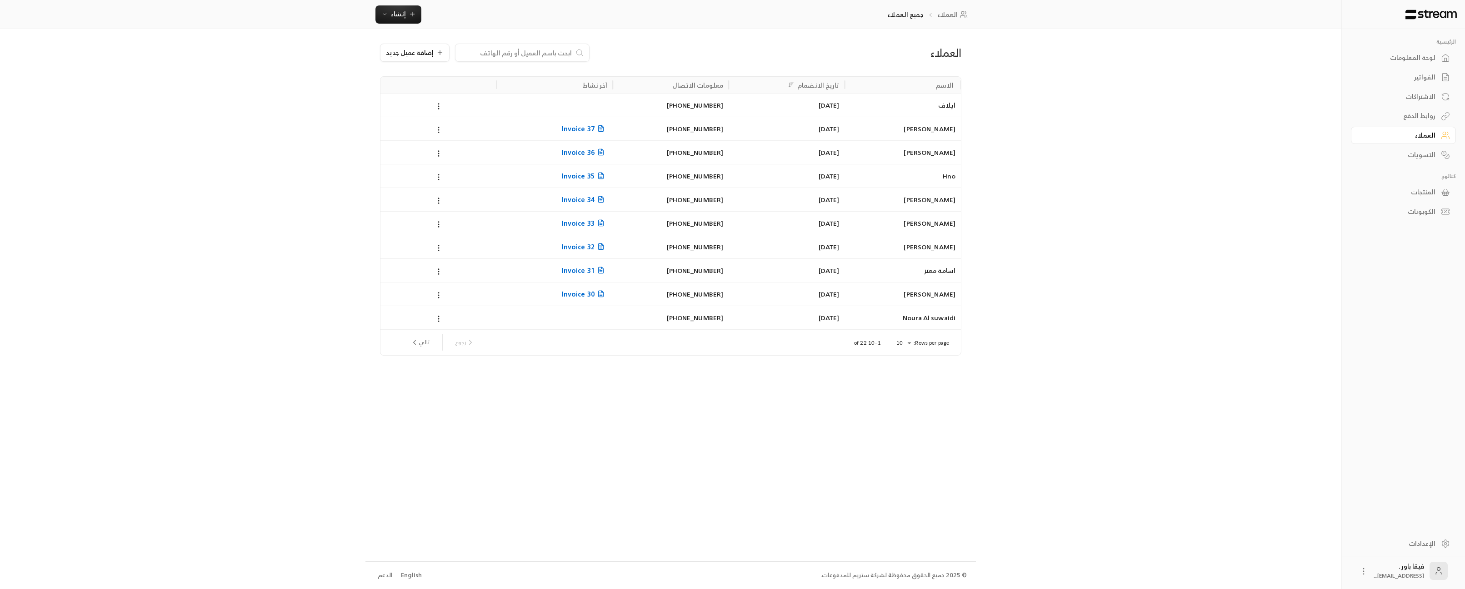
click at [1421, 118] on div "روابط الدفع" at bounding box center [1398, 115] width 73 height 9
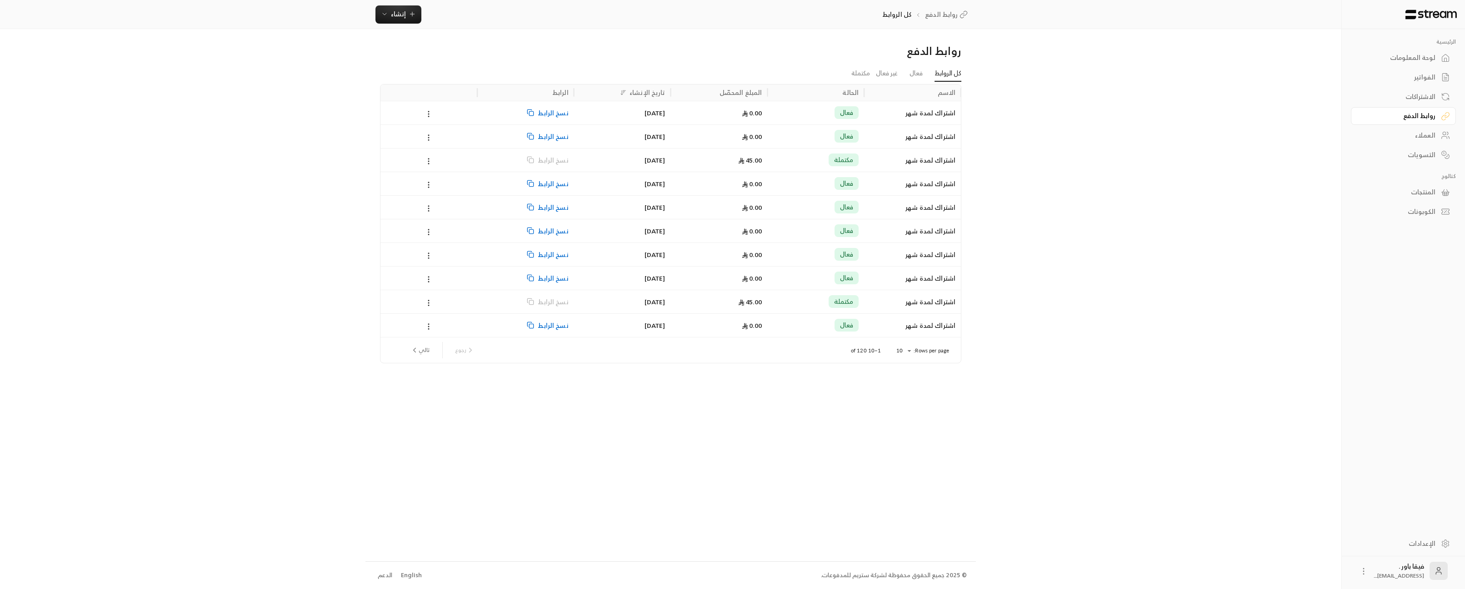
click at [1429, 95] on div "الاشتراكات" at bounding box center [1398, 96] width 73 height 9
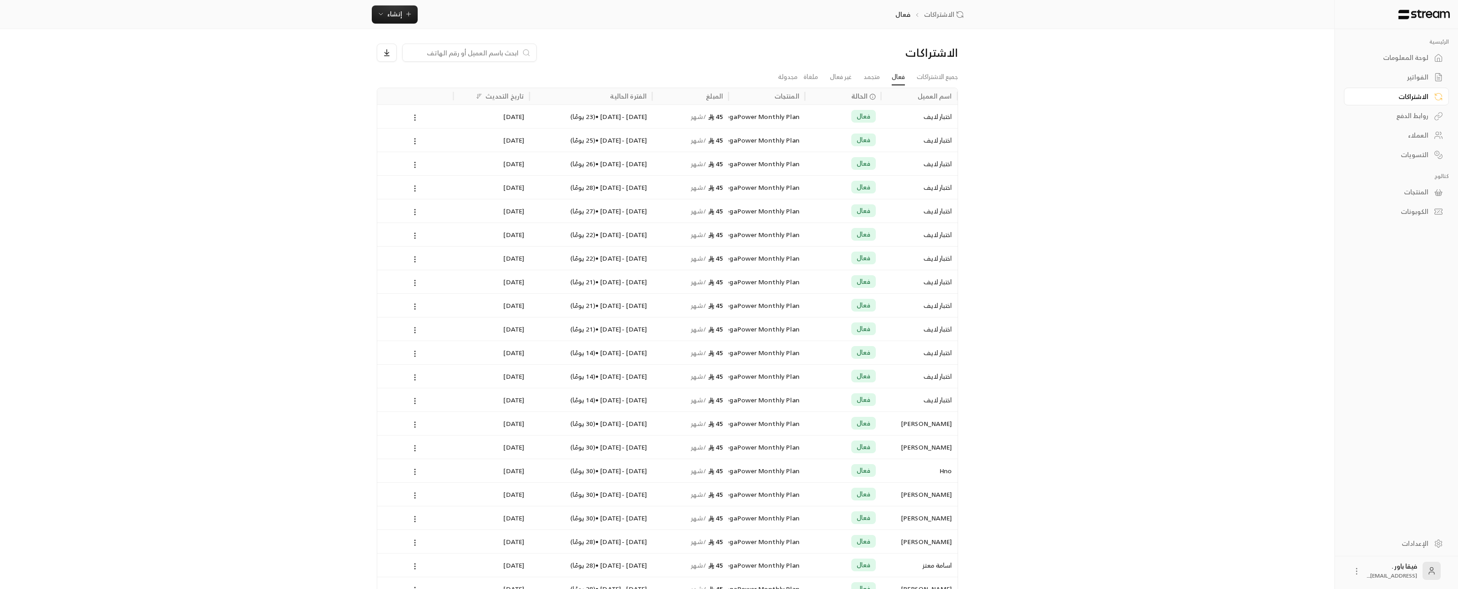
click at [581, 99] on div "الفترة الحالية" at bounding box center [591, 96] width 112 height 16
click at [511, 101] on div "تاريخ التحديث" at bounding box center [504, 95] width 39 height 11
click at [609, 99] on div at bounding box center [603, 96] width 11 height 11
click at [1421, 140] on div "العملاء" at bounding box center [1391, 135] width 73 height 9
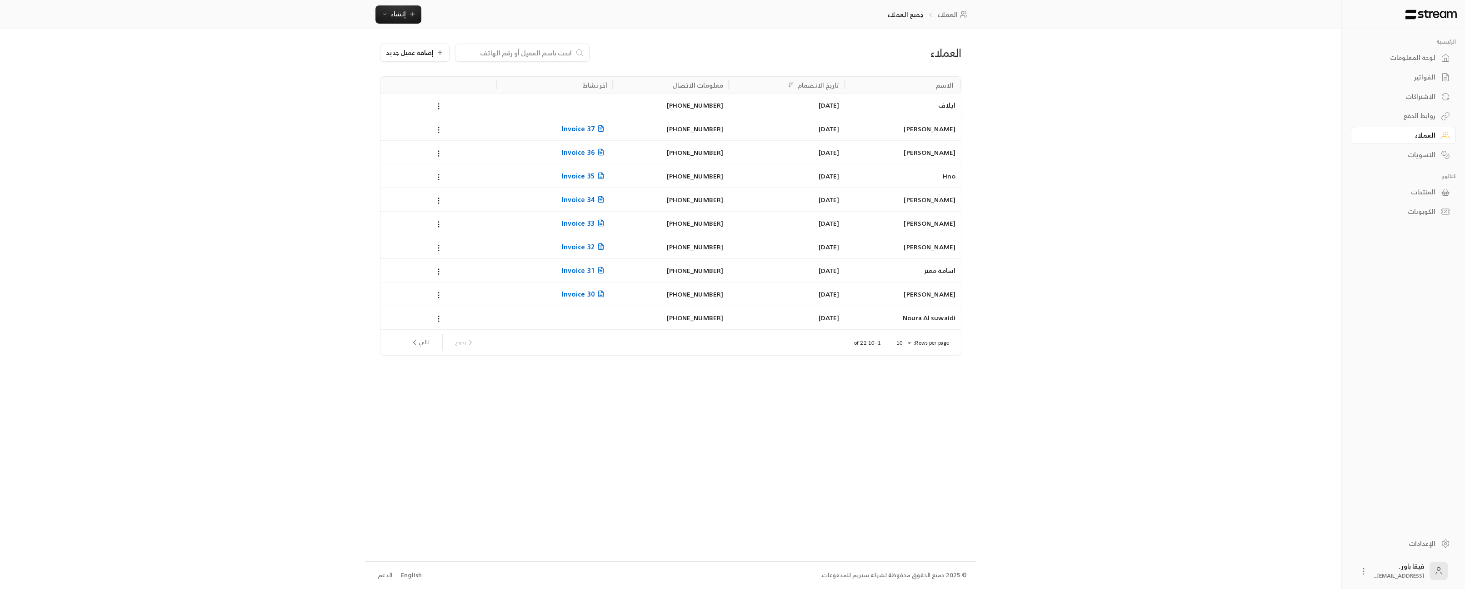
click at [1421, 57] on div "لوحة المعلومات" at bounding box center [1398, 57] width 73 height 9
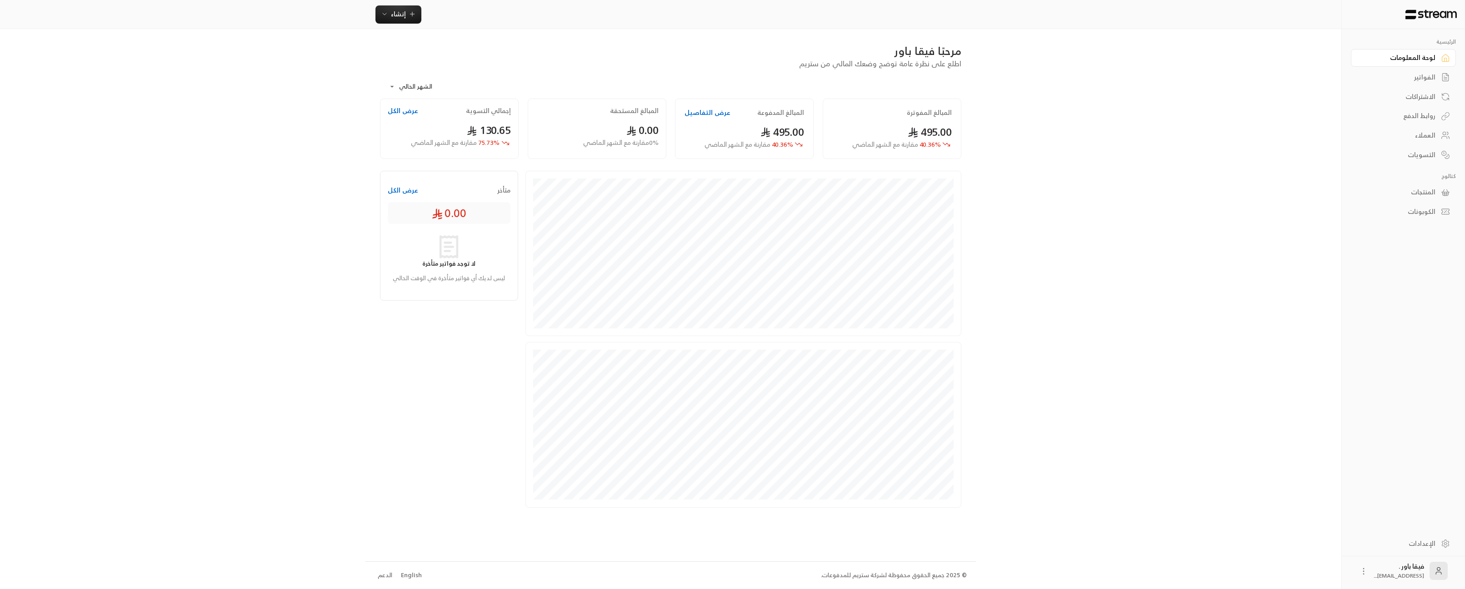
click at [1439, 134] on link "العملاء" at bounding box center [1403, 136] width 105 height 18
